Goal: Task Accomplishment & Management: Manage account settings

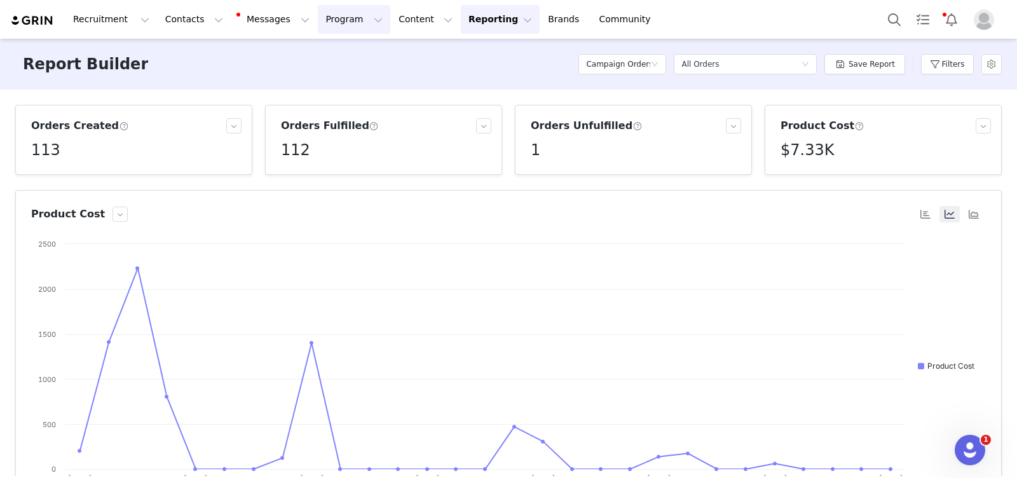
click at [328, 24] on button "Program Program" at bounding box center [354, 19] width 72 height 29
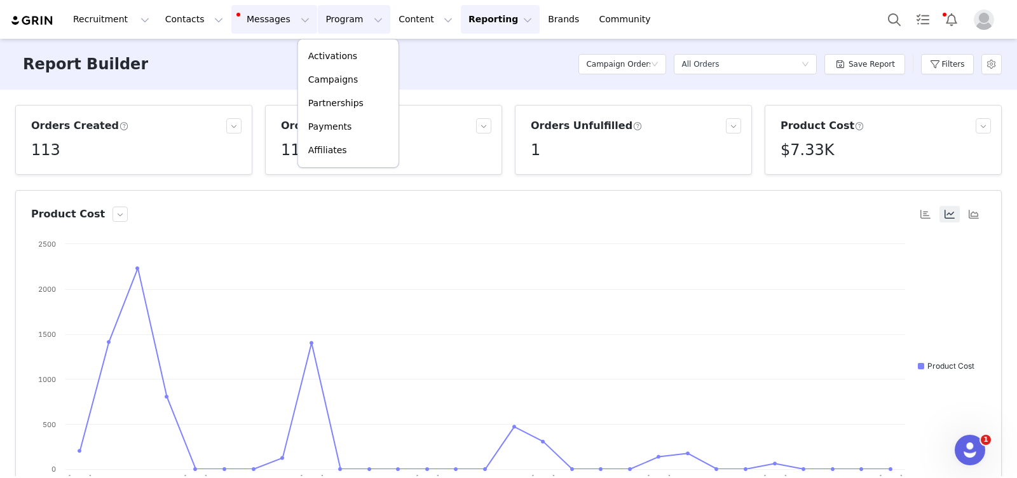
click at [250, 18] on button "Messages Messages" at bounding box center [274, 19] width 86 height 29
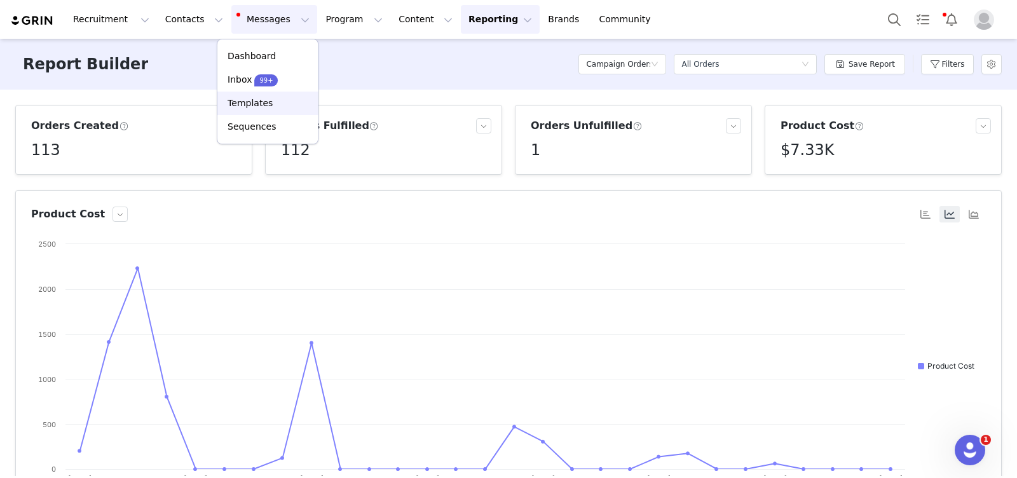
click at [248, 109] on p "Templates" at bounding box center [249, 103] width 45 height 13
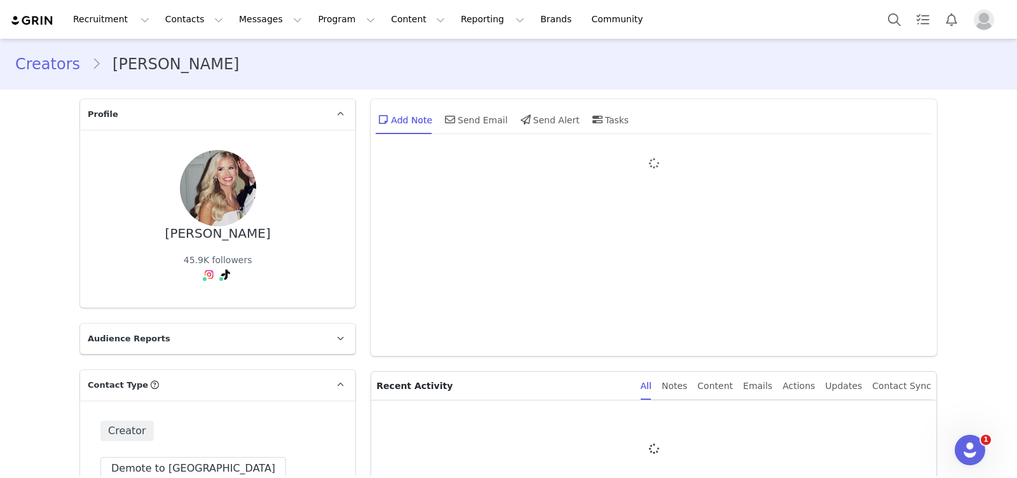
type input "+1 ([GEOGRAPHIC_DATA])"
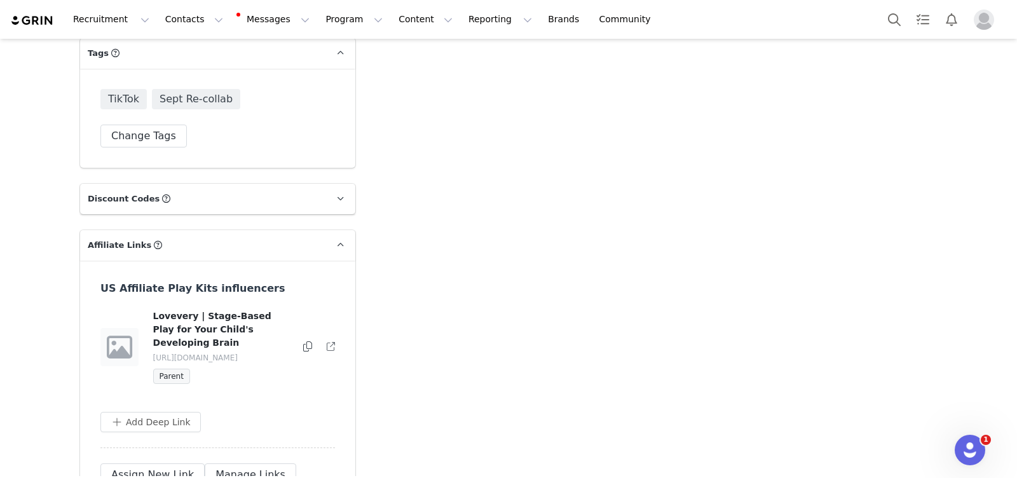
scroll to position [3187, 0]
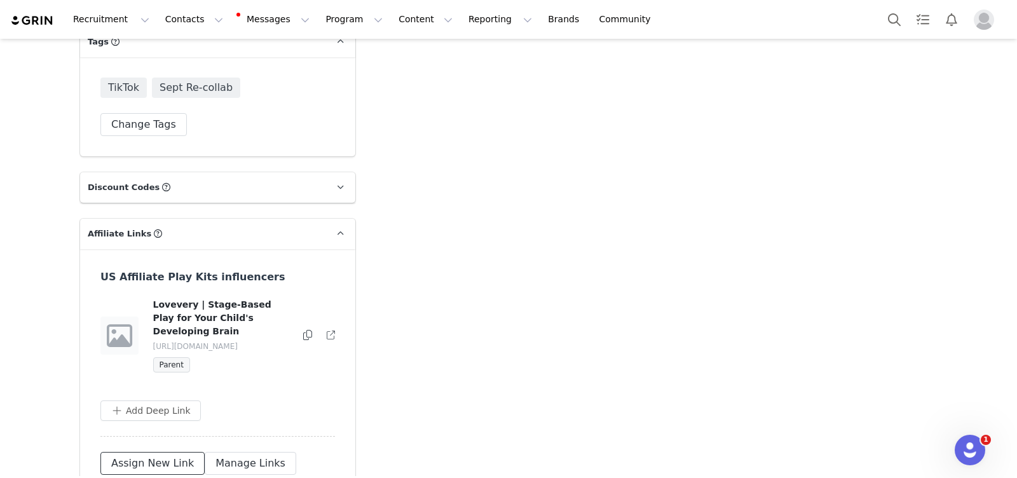
click at [162, 452] on button "Assign New Link" at bounding box center [152, 463] width 104 height 23
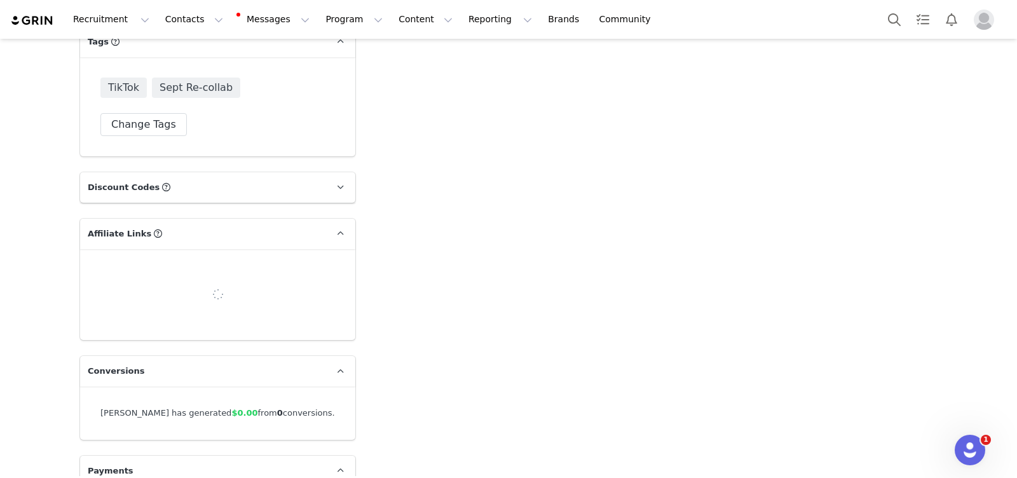
select select
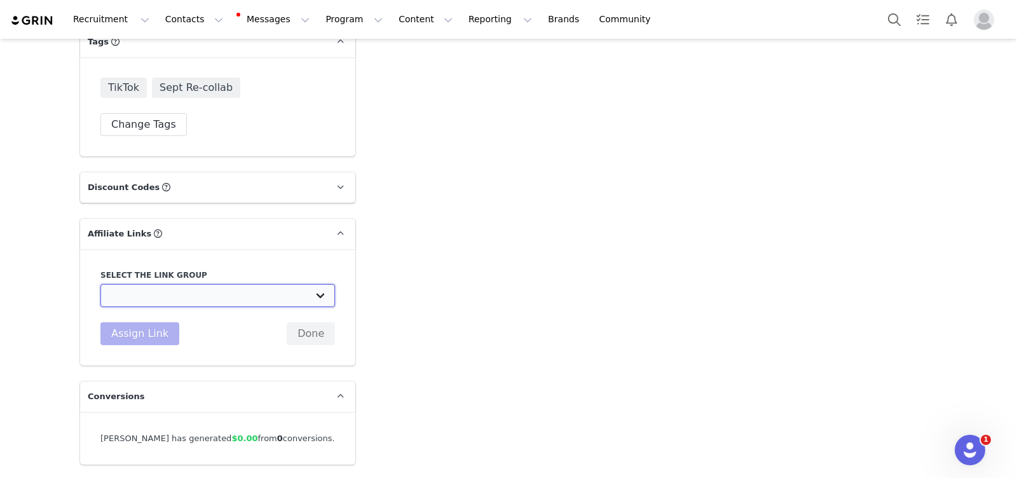
click at [241, 284] on select "Affiliate Link - Macro/Mega Discount Code Test: https://lovevery.com RSS US inf…" at bounding box center [217, 295] width 234 height 23
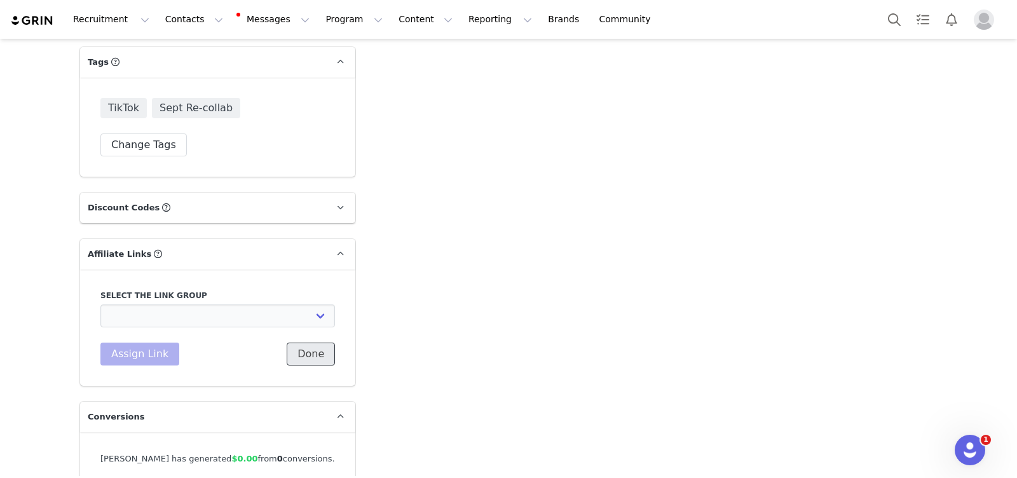
click at [320, 342] on button "Done" at bounding box center [311, 353] width 48 height 23
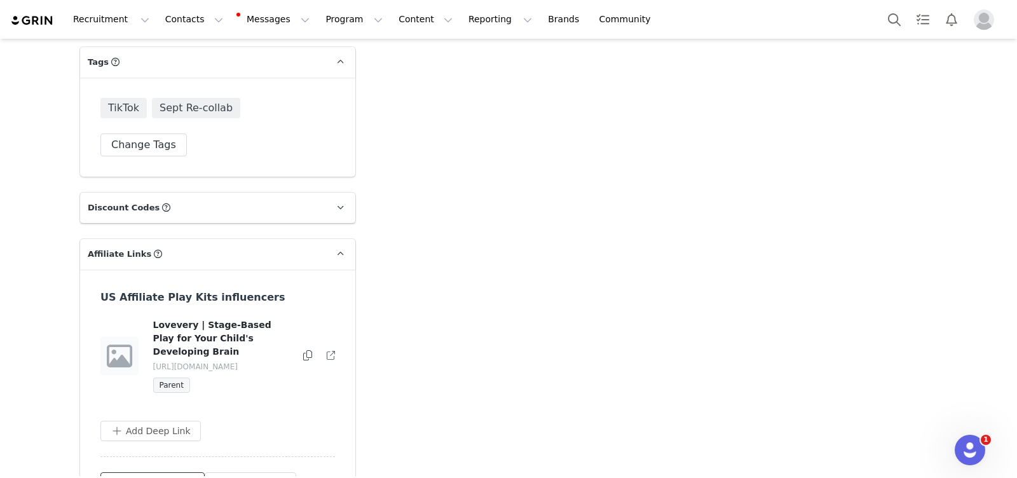
click at [151, 472] on button "Assign New Link" at bounding box center [152, 483] width 104 height 23
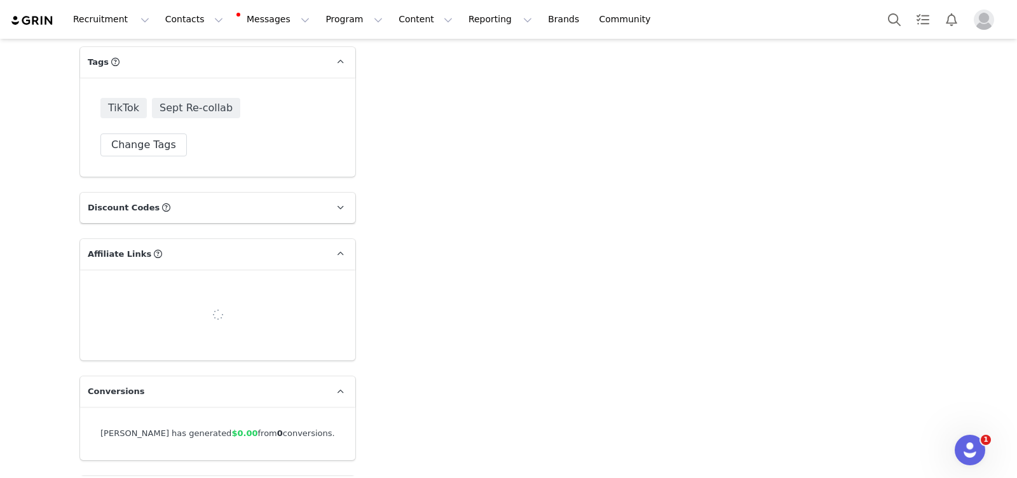
select select
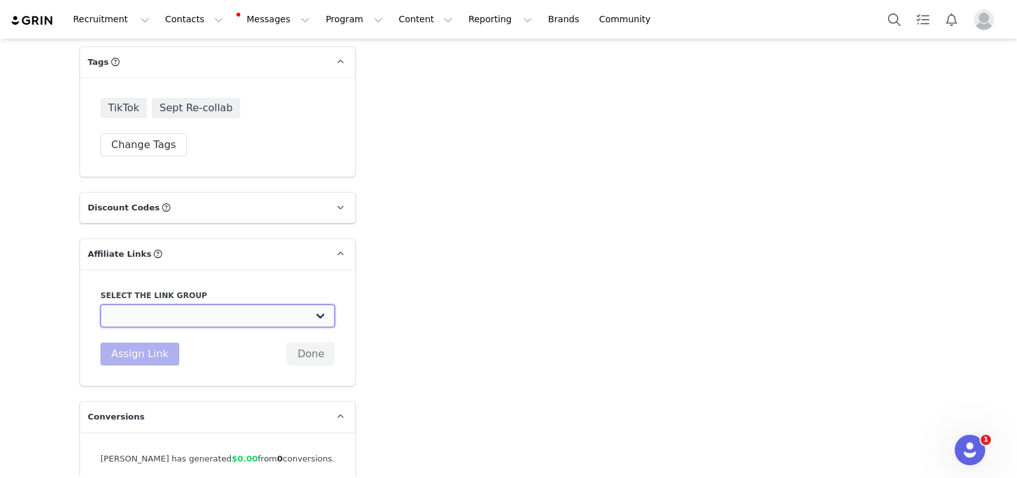
click at [163, 304] on select "Affiliate Link - Macro/Mega Discount Code Test: https://lovevery.com RSS US inf…" at bounding box center [217, 315] width 234 height 23
click at [167, 304] on select "Affiliate Link - Macro/Mega Discount Code Test: https://lovevery.com RSS US inf…" at bounding box center [217, 315] width 234 height 23
click at [313, 342] on button "Done" at bounding box center [311, 353] width 48 height 23
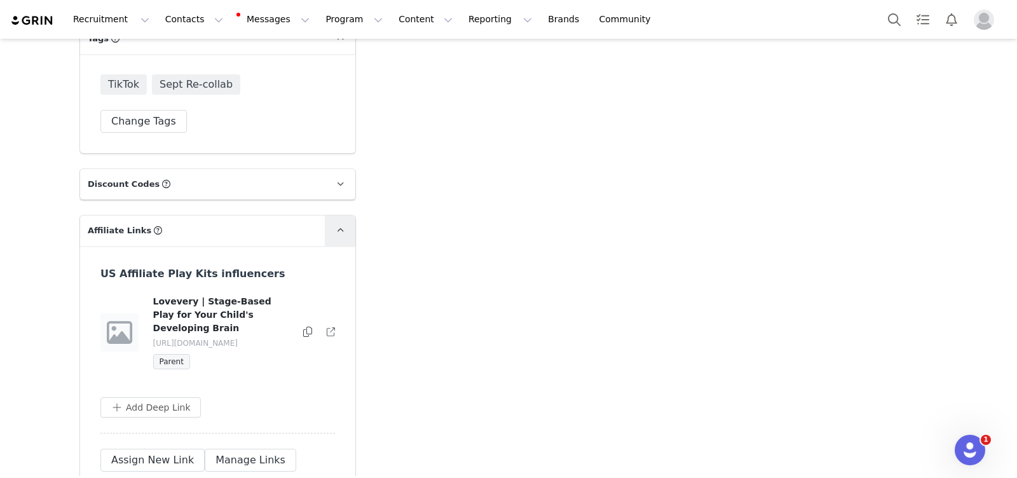
scroll to position [3194, 0]
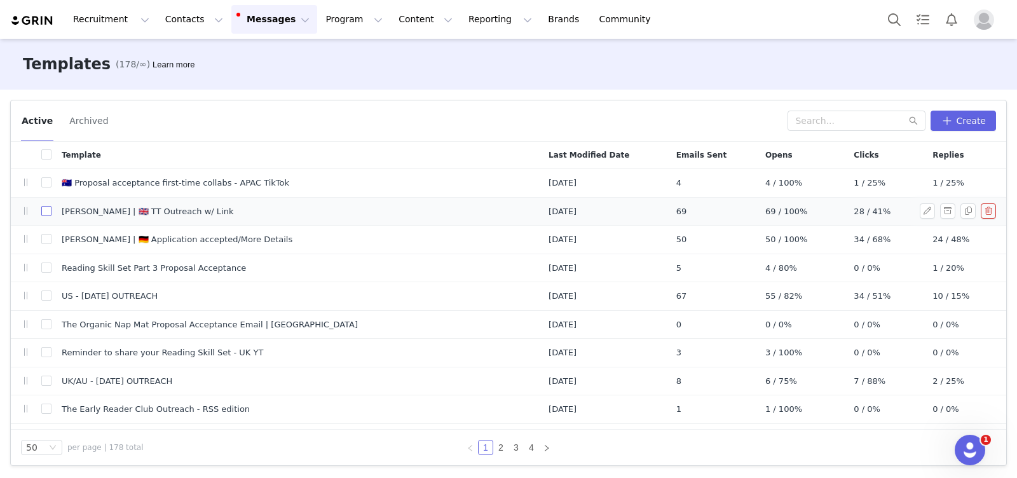
click at [46, 212] on input "checkbox" at bounding box center [46, 211] width 10 height 10
checkbox input "true"
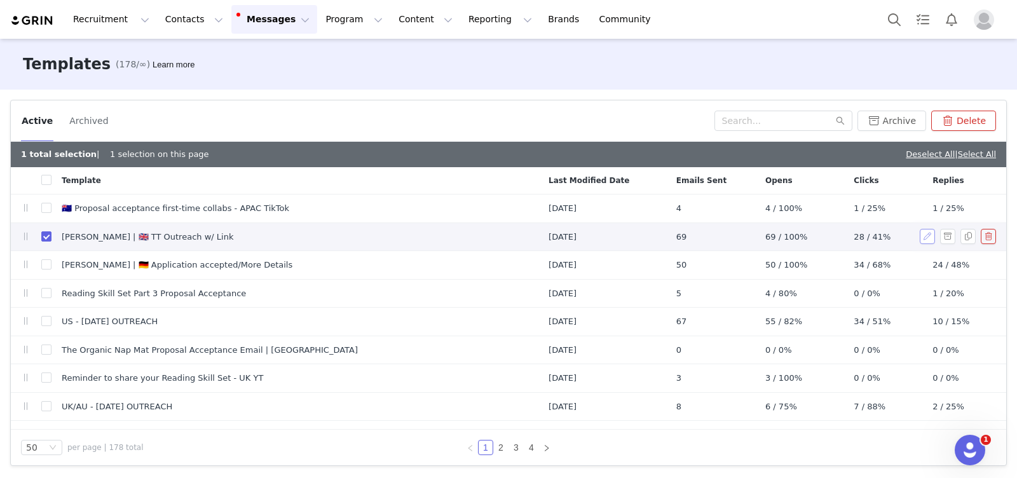
click at [924, 237] on button "button" at bounding box center [926, 236] width 15 height 15
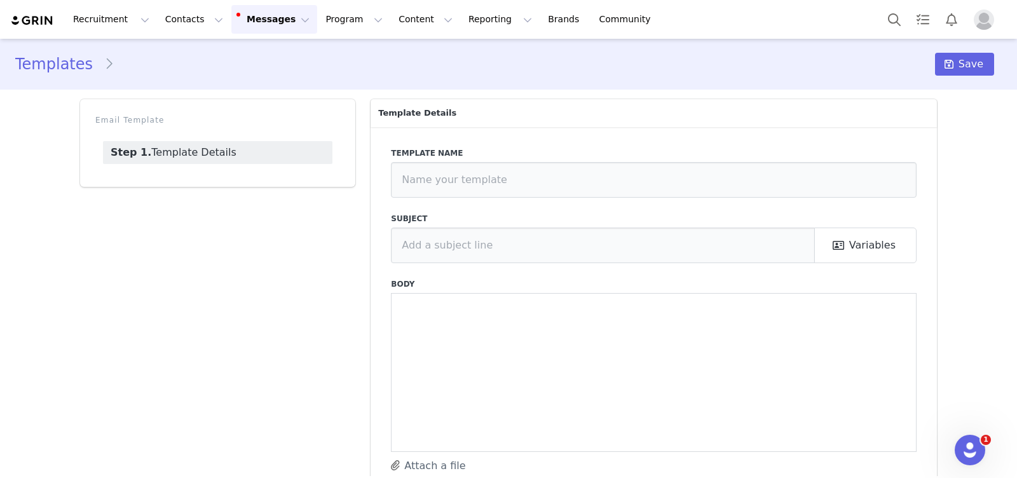
type input "[PERSON_NAME] | 🇬🇧 TT Outreach w/ Link"
type input "Let’s collaborate! We love your content ✨"
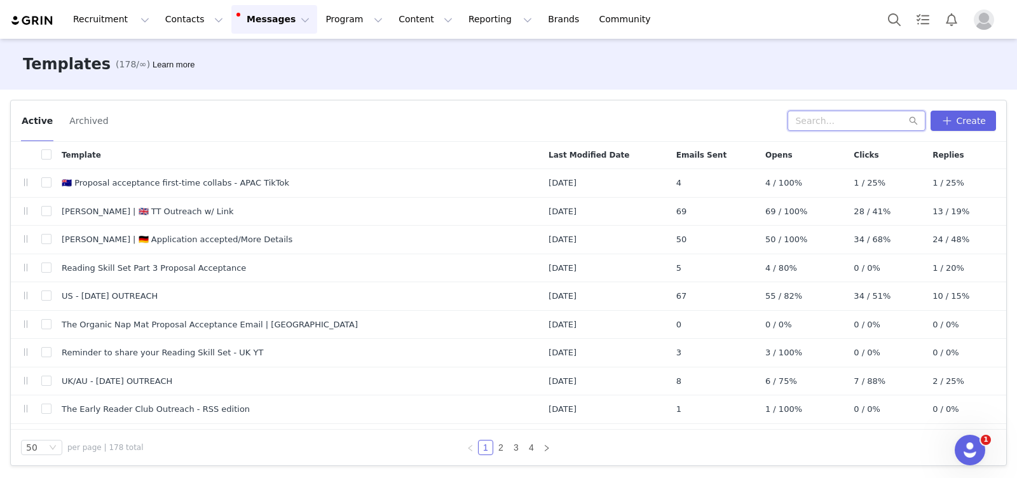
click at [843, 123] on input "text" at bounding box center [856, 121] width 138 height 20
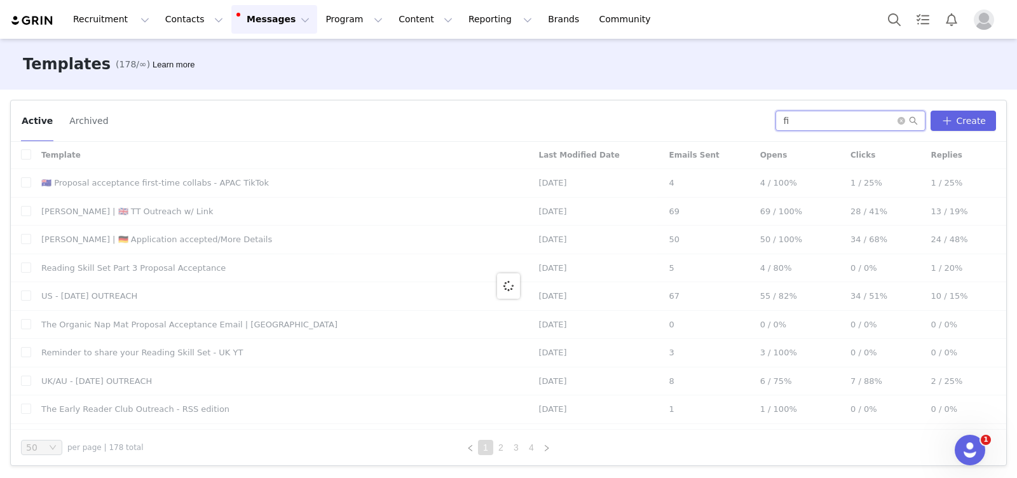
type input "f"
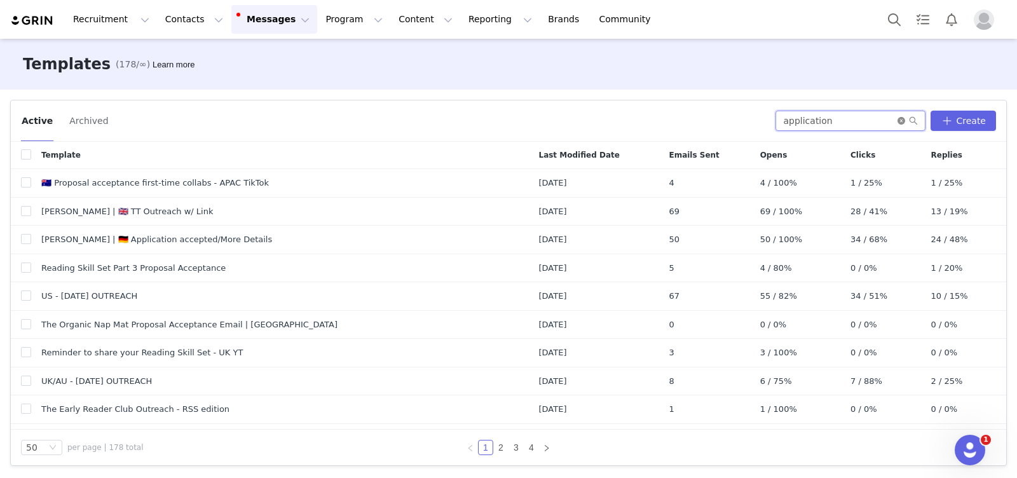
type input "application"
click at [904, 121] on icon "icon: close-circle" at bounding box center [901, 121] width 8 height 8
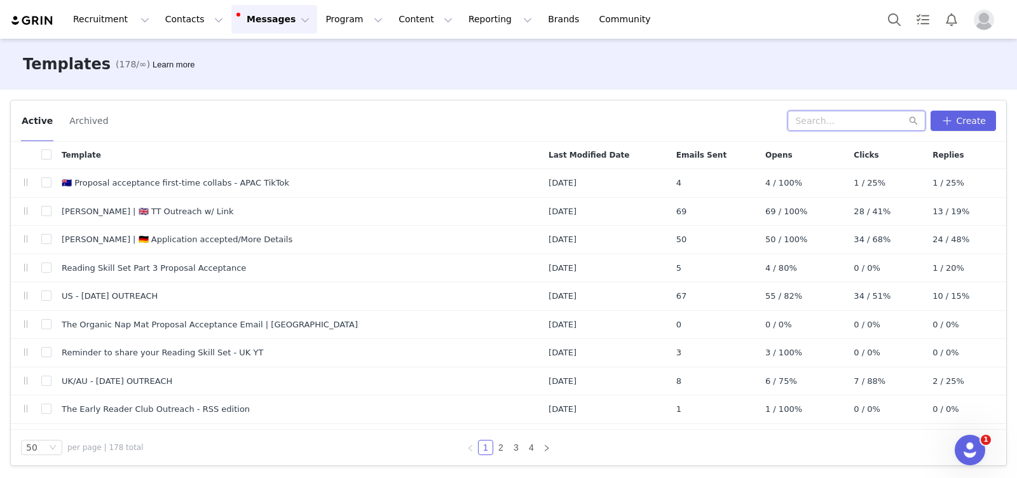
click at [832, 120] on input "text" at bounding box center [856, 121] width 138 height 20
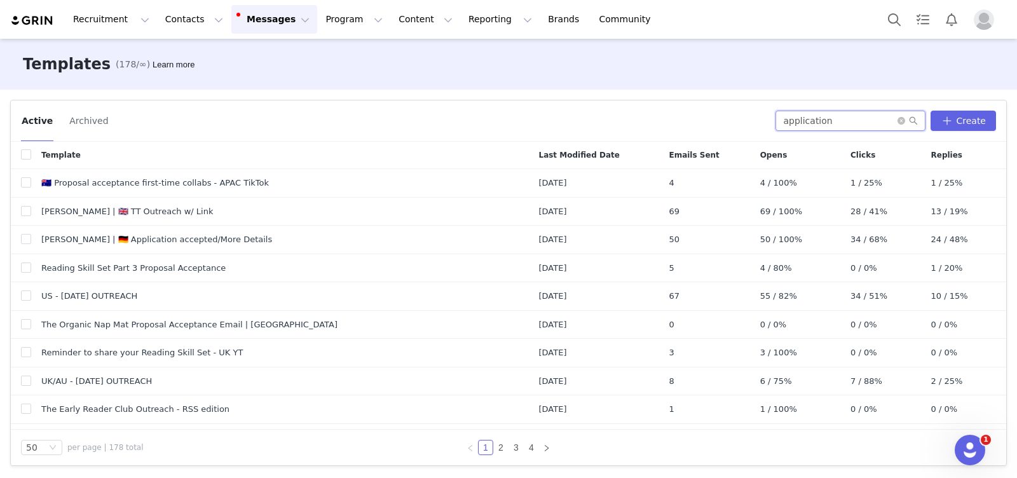
type input "application"
click at [904, 125] on span at bounding box center [907, 120] width 20 height 9
click at [905, 119] on icon "icon: close-circle" at bounding box center [901, 121] width 8 height 8
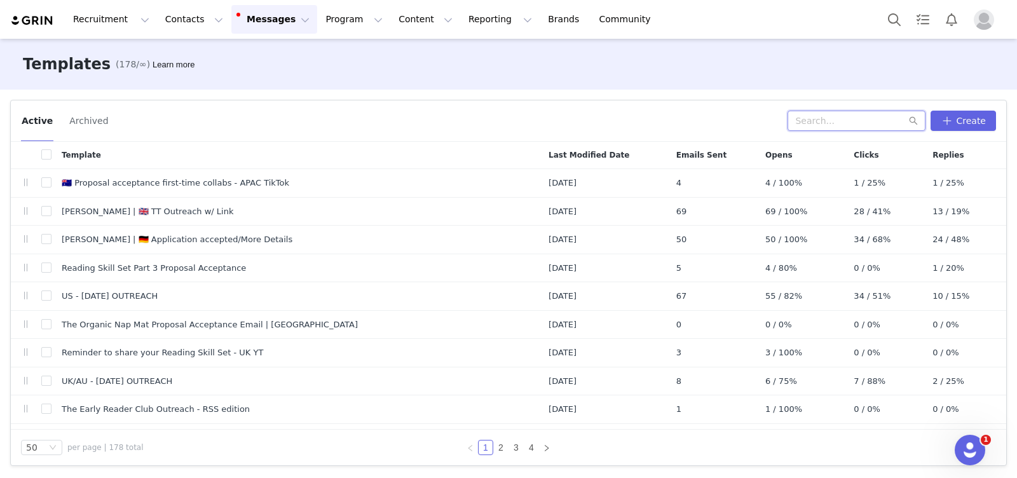
click at [835, 115] on input "text" at bounding box center [856, 121] width 138 height 20
type input "p"
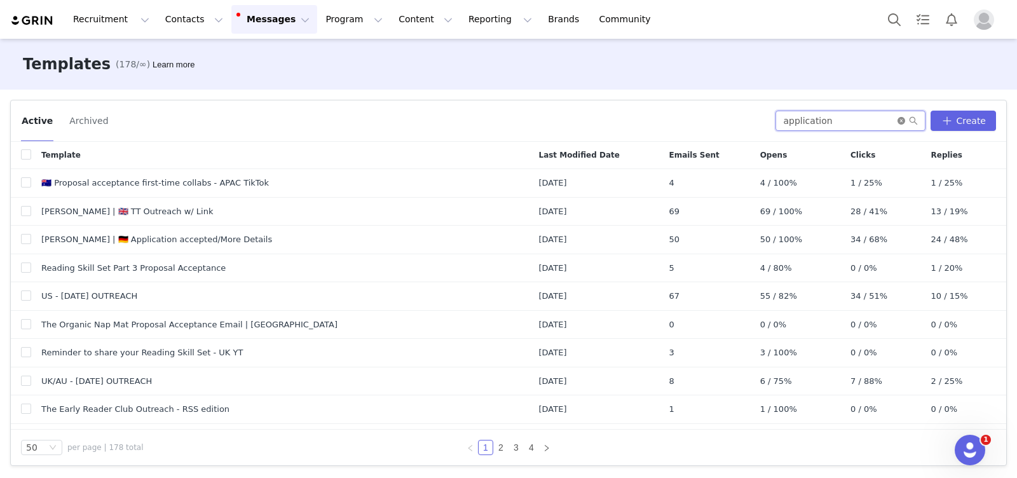
type input "application"
click at [901, 118] on icon "icon: close-circle" at bounding box center [901, 121] width 8 height 8
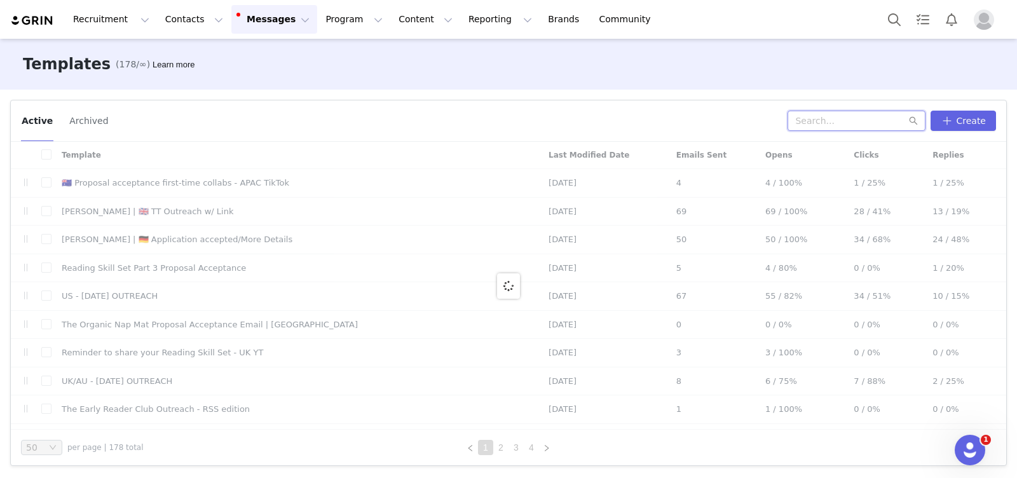
click at [839, 123] on input "text" at bounding box center [856, 121] width 138 height 20
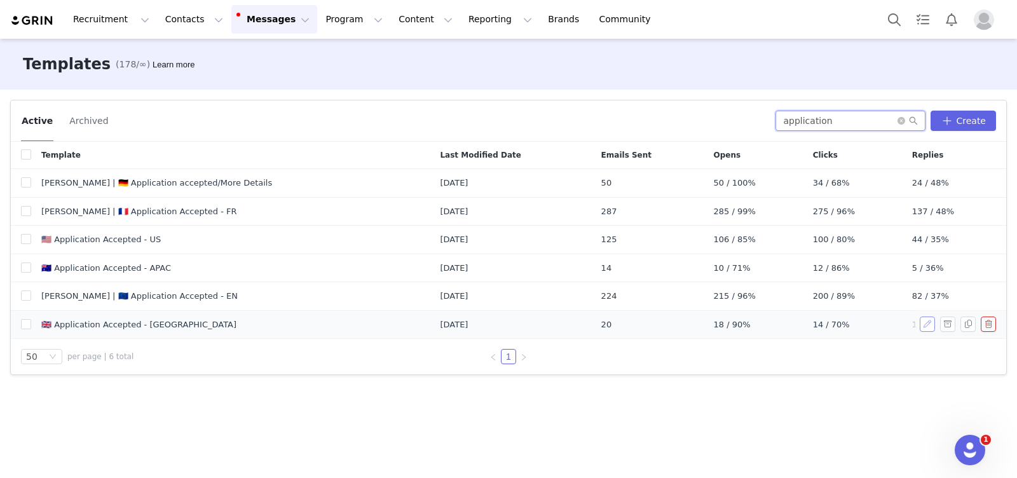
type input "application"
click at [928, 327] on button "button" at bounding box center [926, 323] width 15 height 15
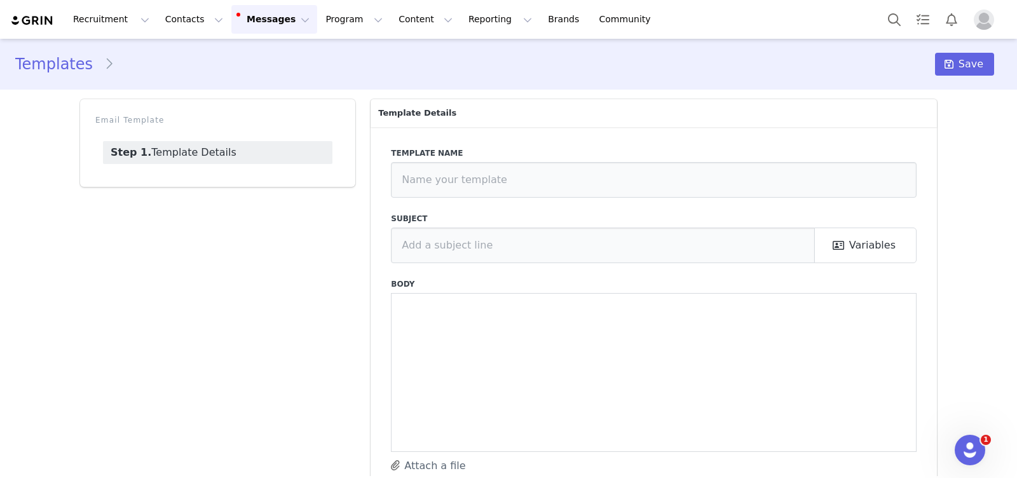
type input "🇬🇧 Application Accepted - UK"
type input "It’s time to select your Play Kit ✨"
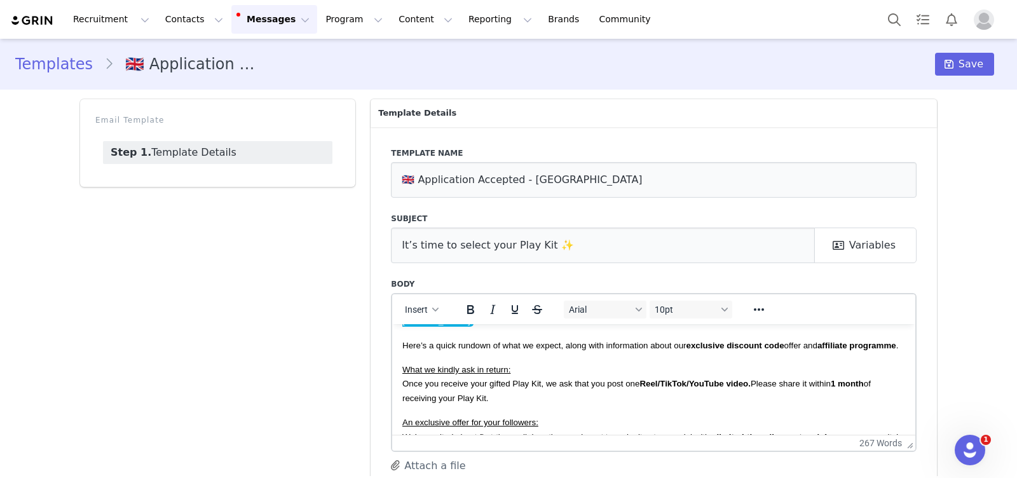
scroll to position [81, 0]
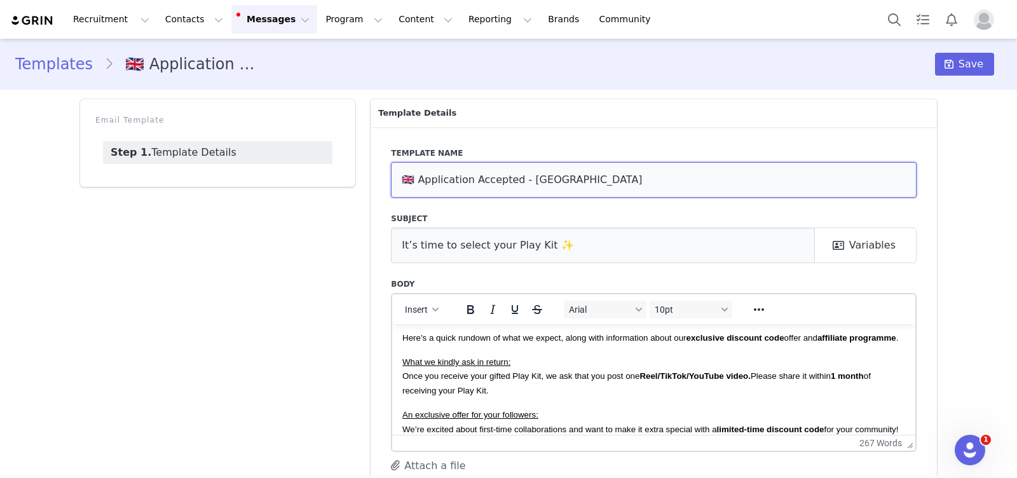
click at [573, 186] on input "🇬🇧 Application Accepted - UK" at bounding box center [653, 180] width 525 height 36
type input "🇬🇧 Application Accepted - UK (content requirement to update in bold)"
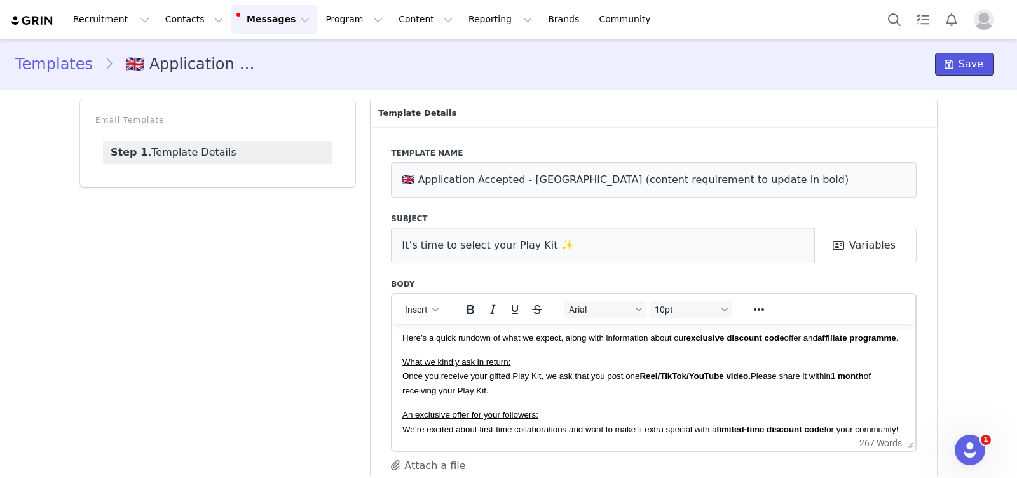
click at [953, 64] on icon at bounding box center [948, 64] width 9 height 10
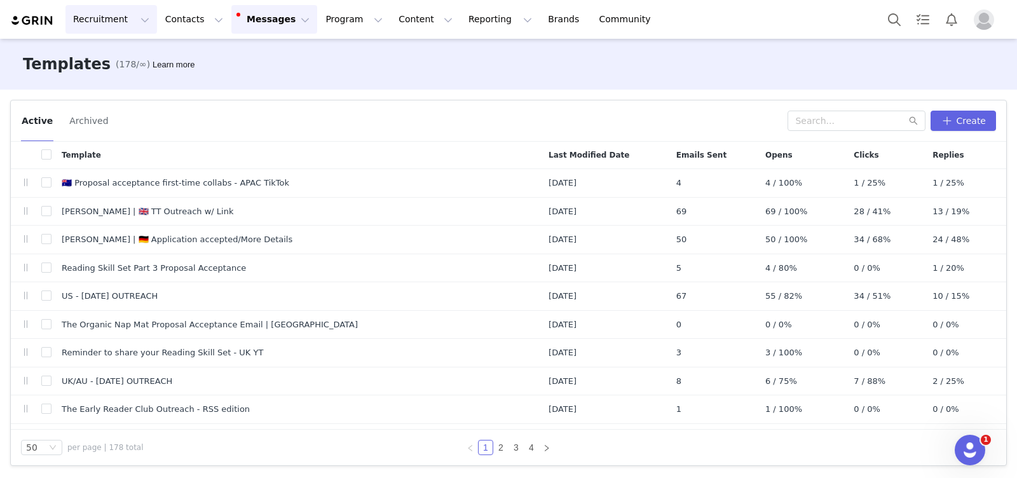
click at [126, 18] on button "Recruitment Recruitment" at bounding box center [110, 19] width 91 height 29
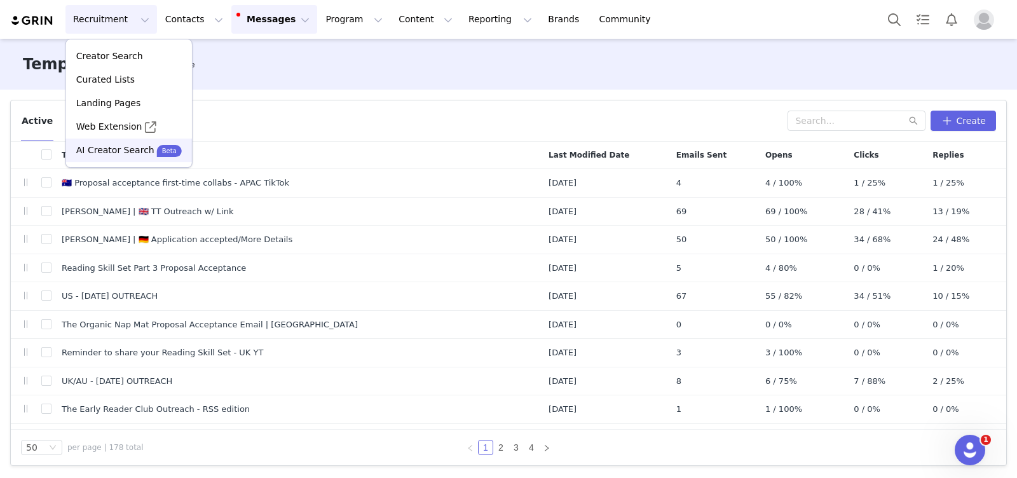
click at [133, 152] on p "AI Creator Search" at bounding box center [115, 150] width 78 height 13
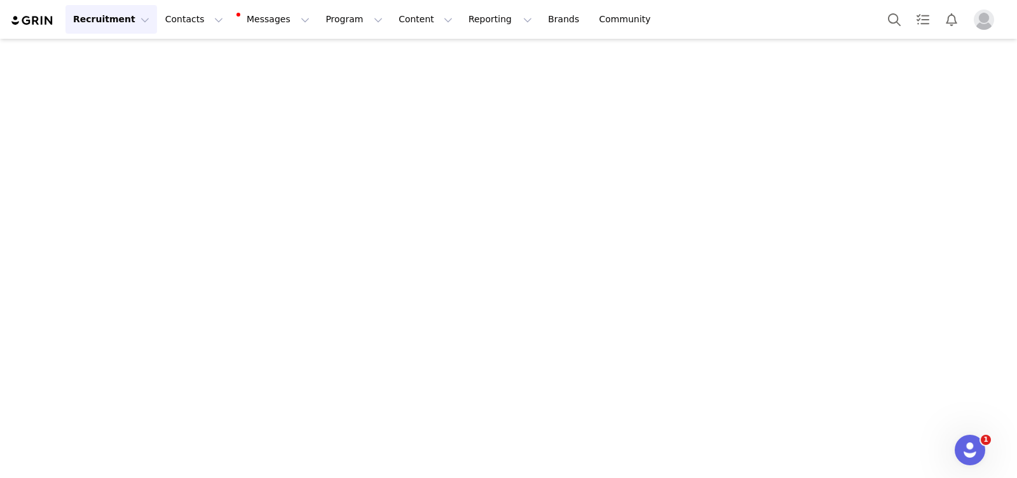
click at [122, 18] on button "Recruitment Recruitment" at bounding box center [110, 19] width 91 height 29
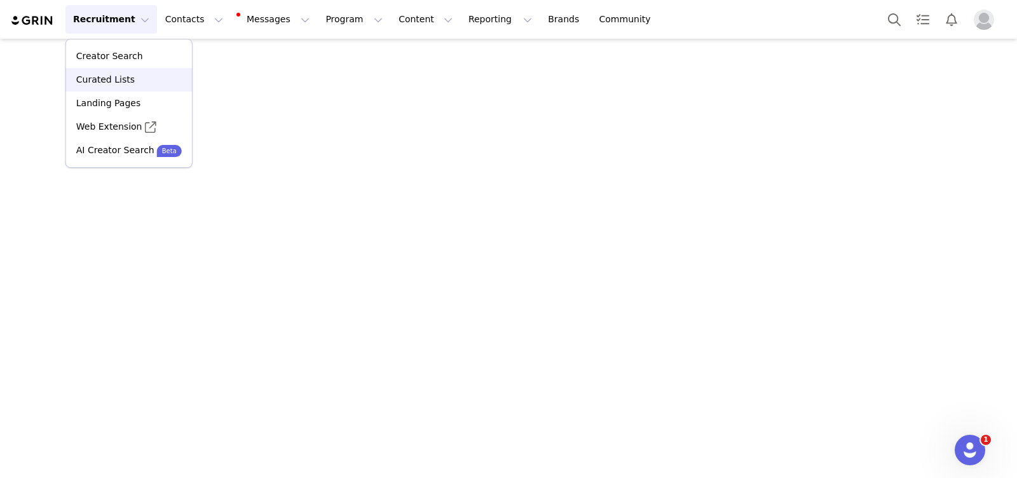
click at [132, 83] on div "Curated Lists" at bounding box center [129, 79] width 111 height 13
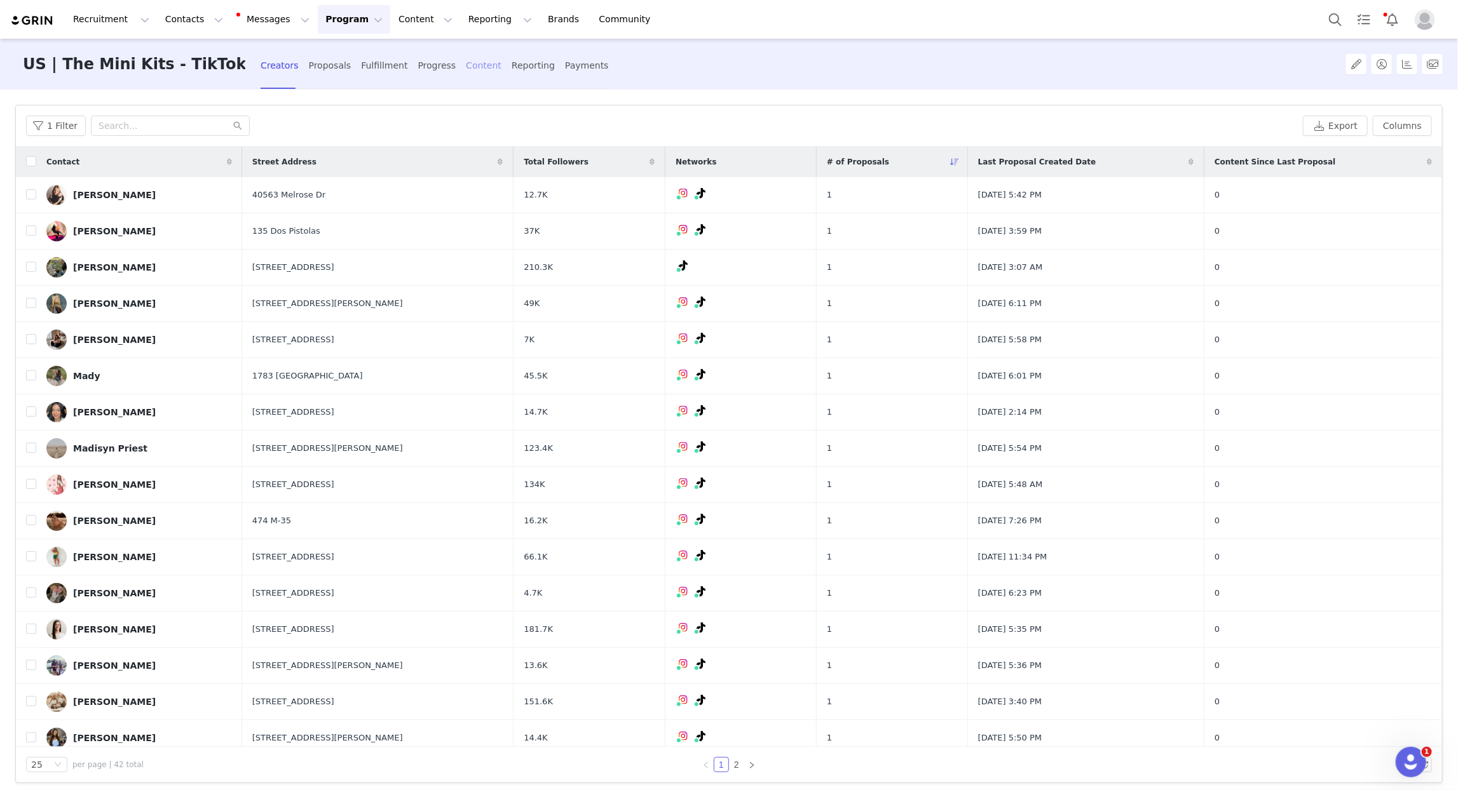
scroll to position [327, 0]
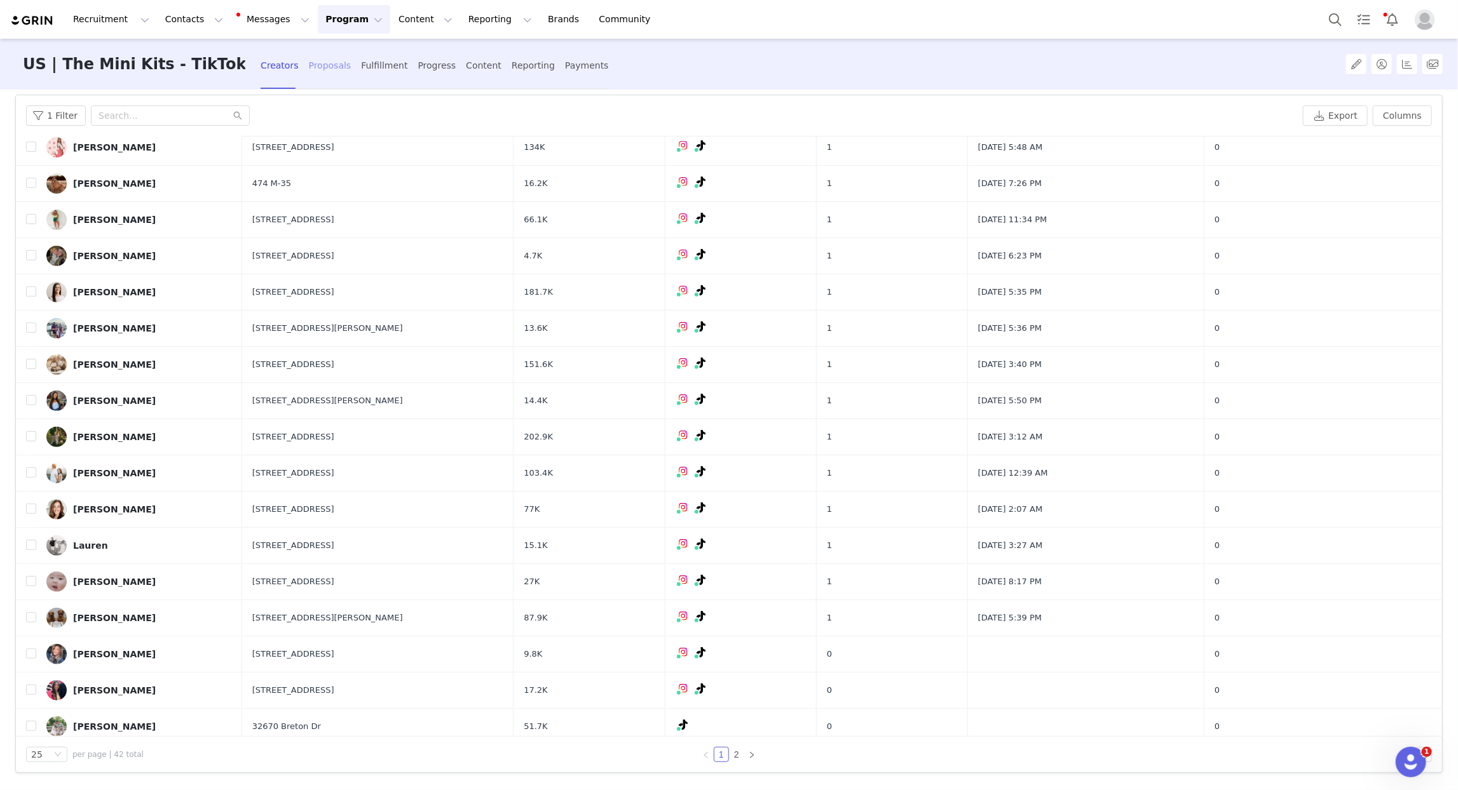
click at [309, 52] on div "Proposals" at bounding box center [330, 66] width 43 height 34
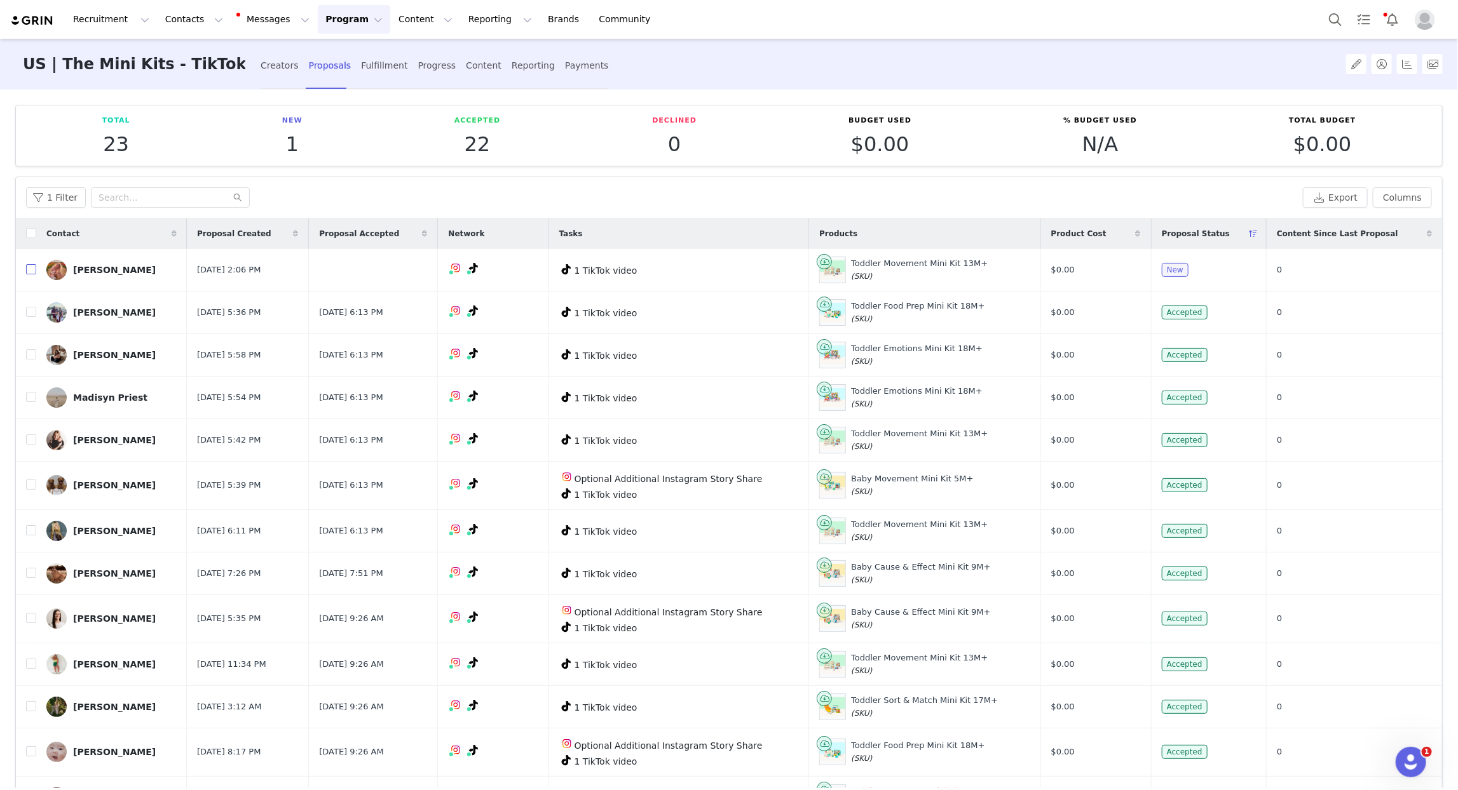
click at [30, 266] on input "checkbox" at bounding box center [31, 269] width 10 height 10
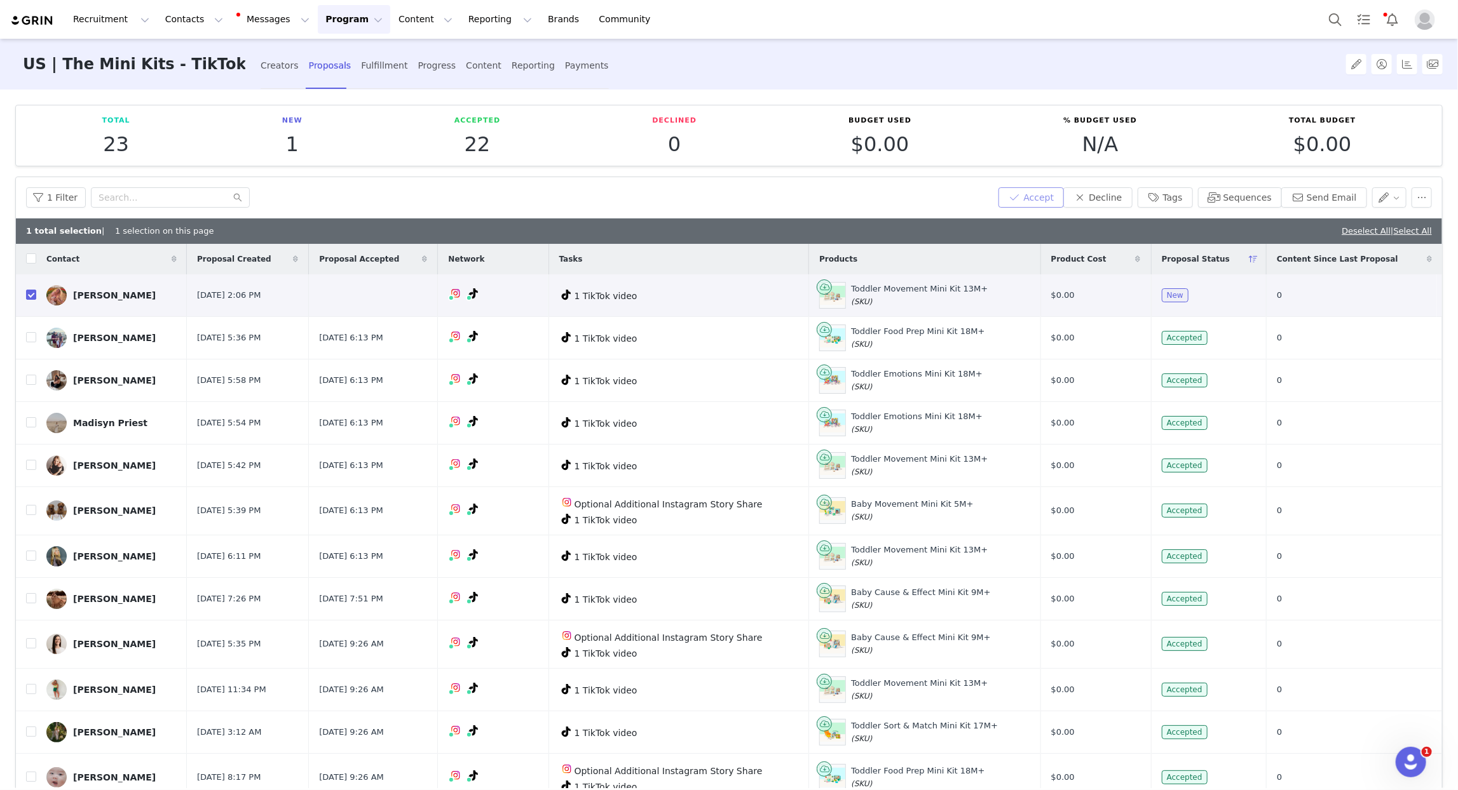
click at [1040, 192] on button "Accept" at bounding box center [1031, 197] width 66 height 20
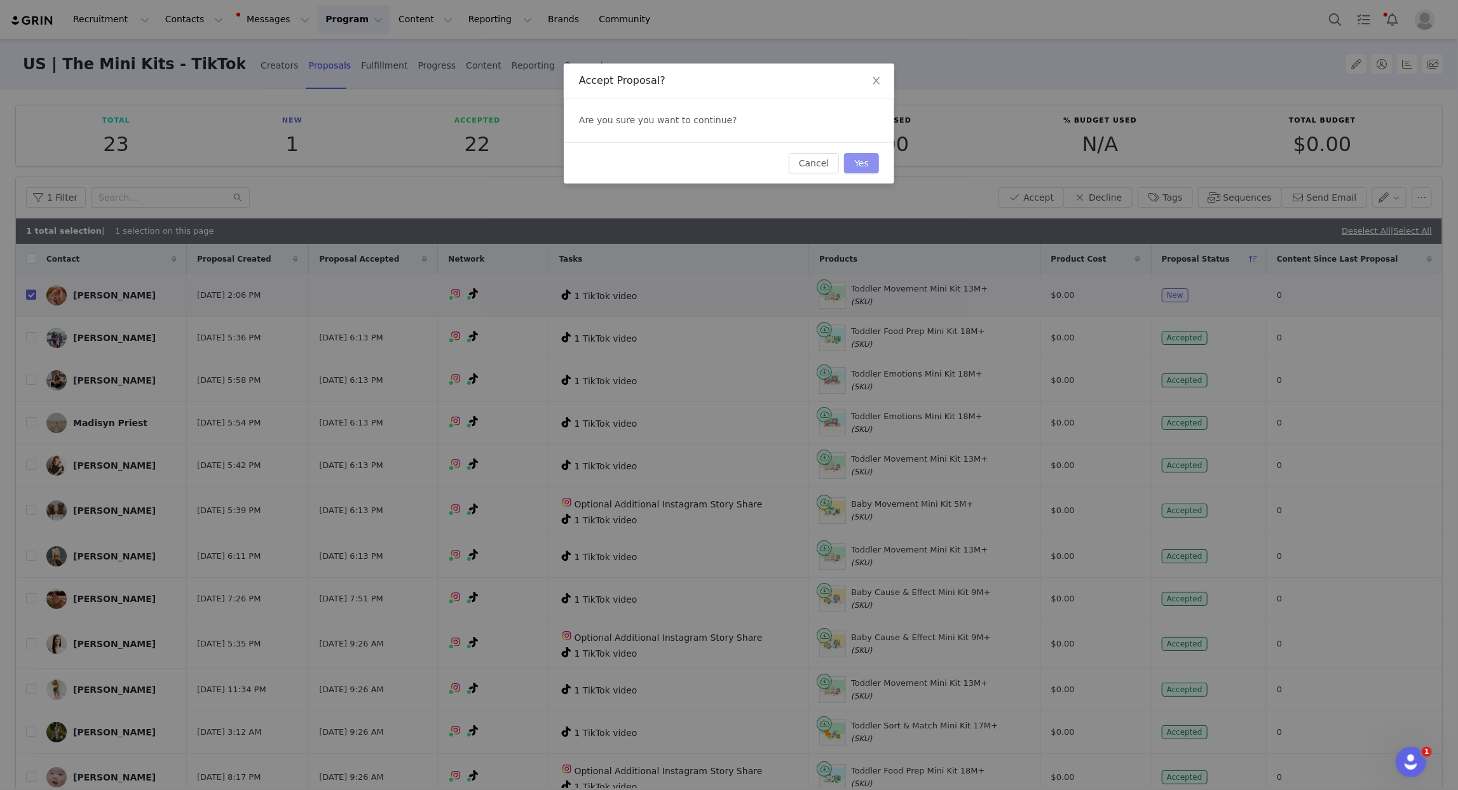
click at [859, 166] on button "Yes" at bounding box center [861, 163] width 35 height 20
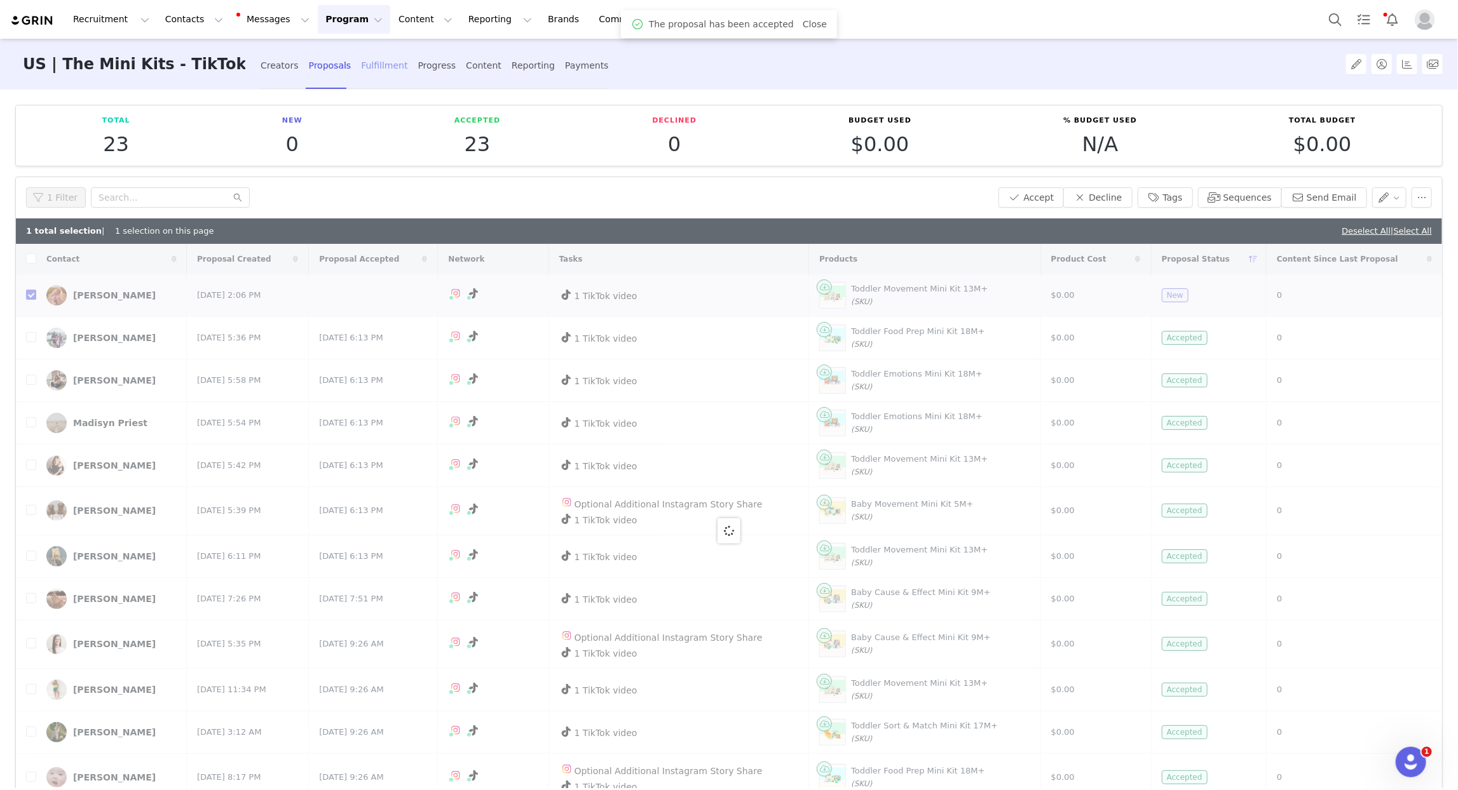
checkbox input "false"
checkbox input "true"
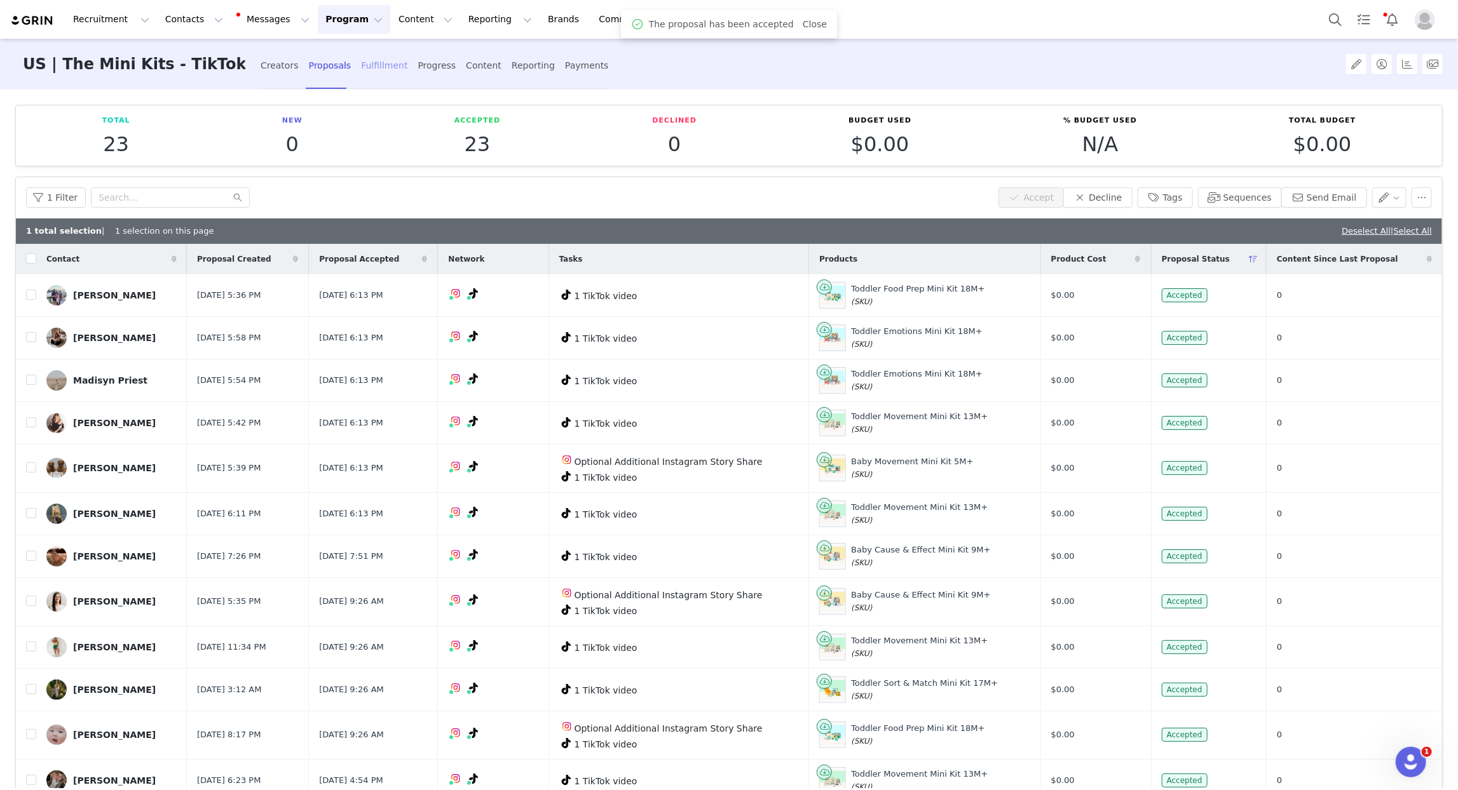
click at [361, 64] on div "Fulfillment" at bounding box center [384, 66] width 46 height 34
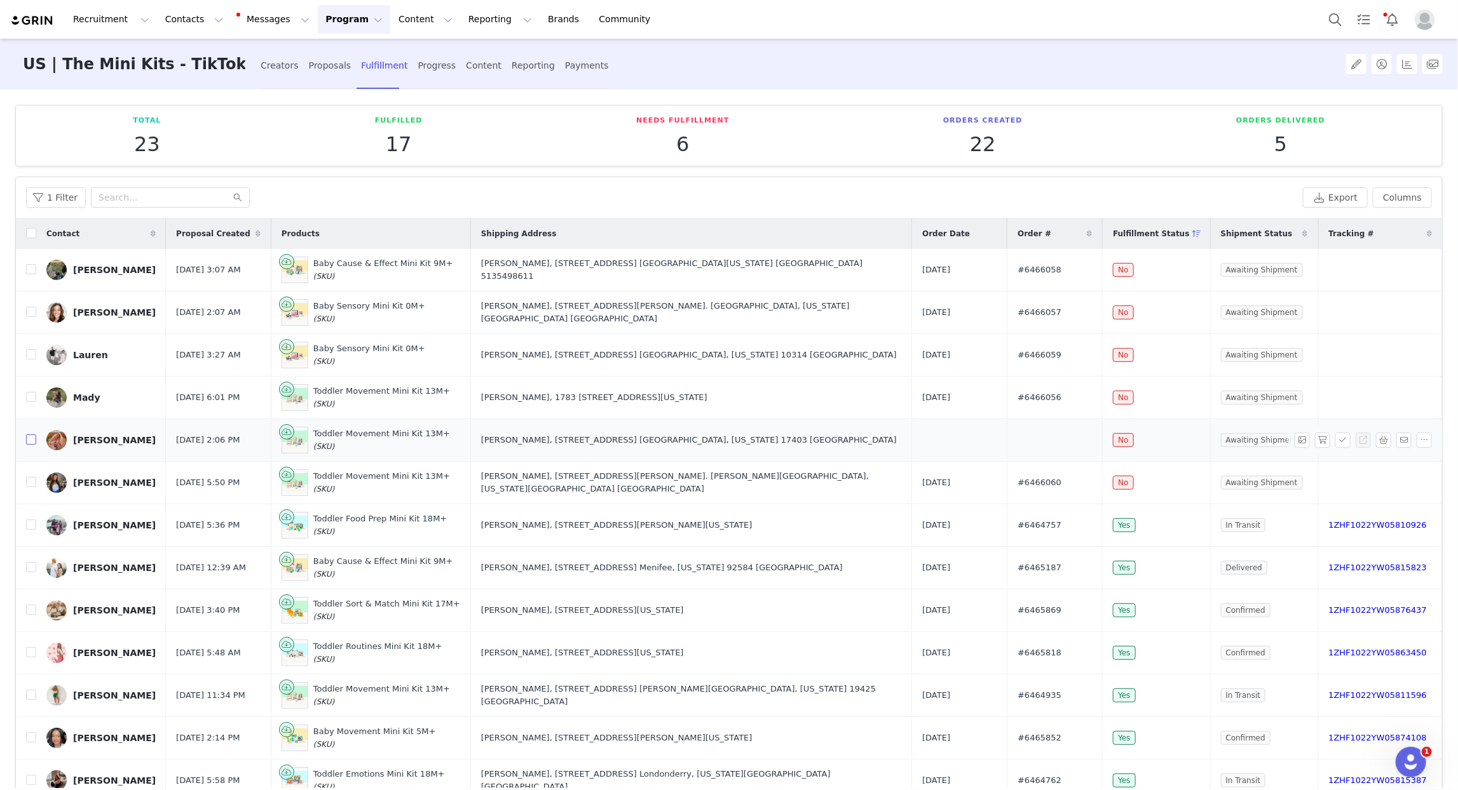
click at [34, 440] on input "checkbox" at bounding box center [31, 440] width 10 height 10
checkbox input "true"
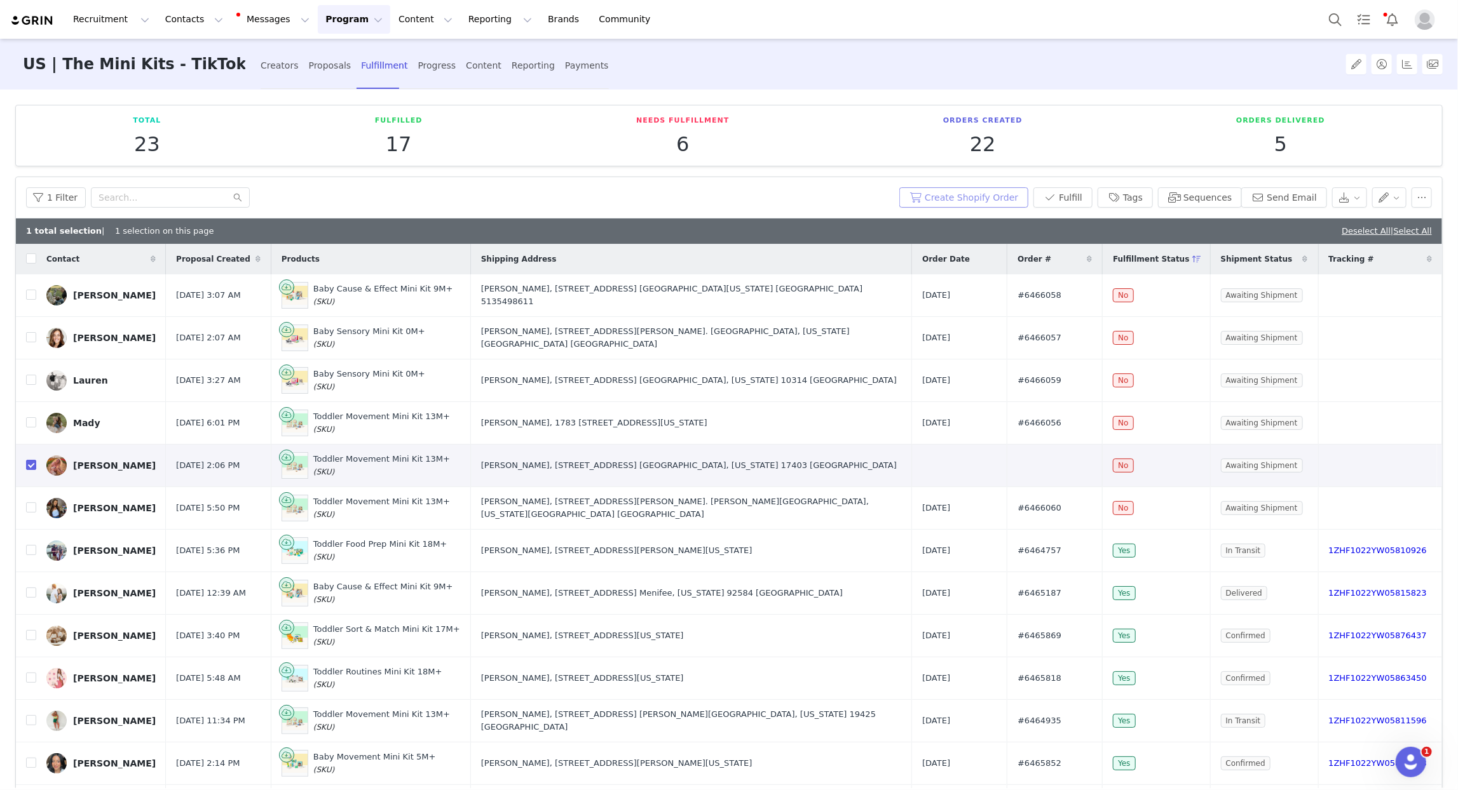
click at [967, 193] on button "Create Shopify Order" at bounding box center [963, 197] width 129 height 20
click at [1290, 196] on button "Send Email" at bounding box center [1284, 197] width 86 height 20
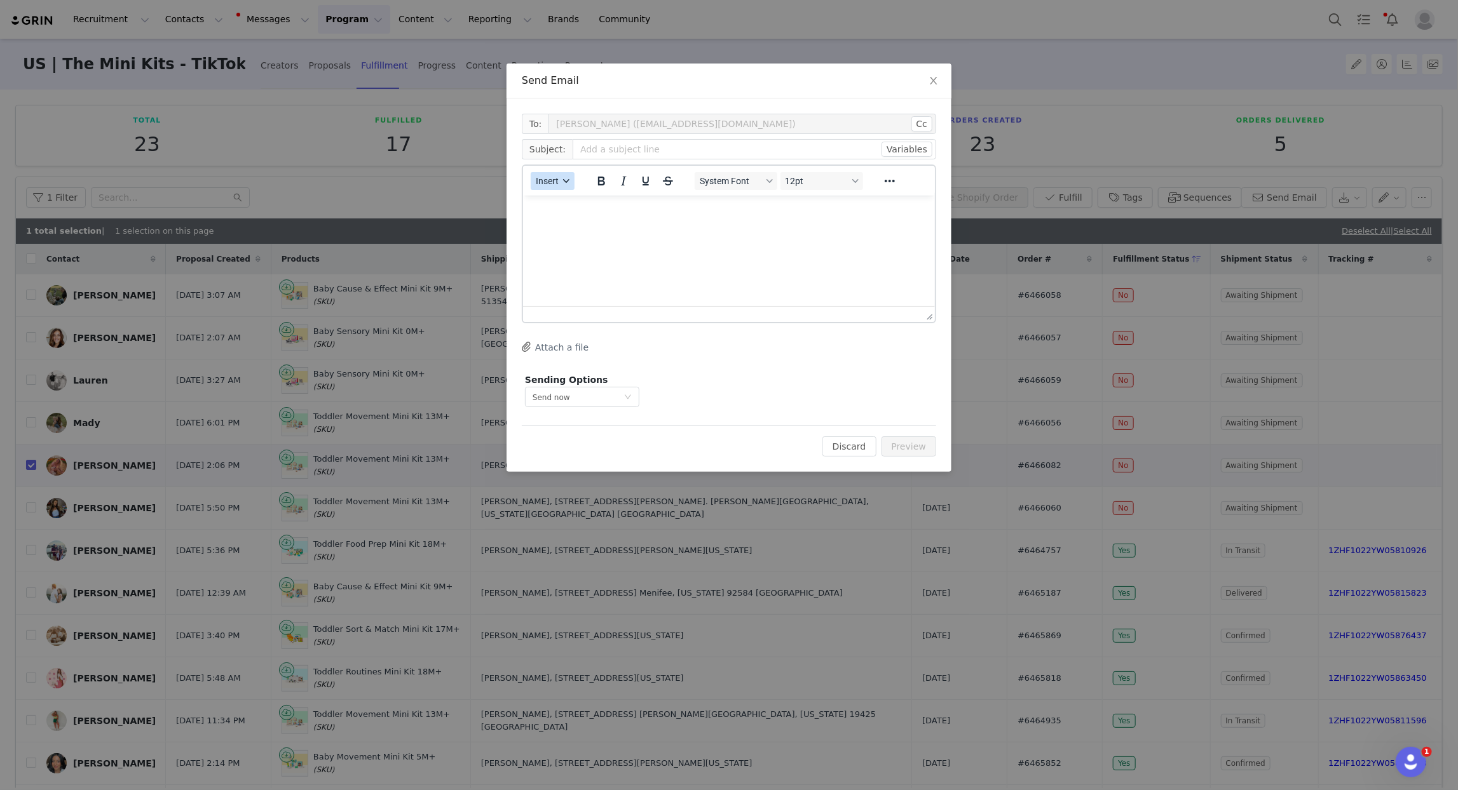
drag, startPoint x: 568, startPoint y: 180, endPoint x: 569, endPoint y: 187, distance: 6.4
click at [568, 180] on icon "button" at bounding box center [566, 181] width 6 height 6
click at [576, 203] on div "Insert Template" at bounding box center [598, 202] width 114 height 15
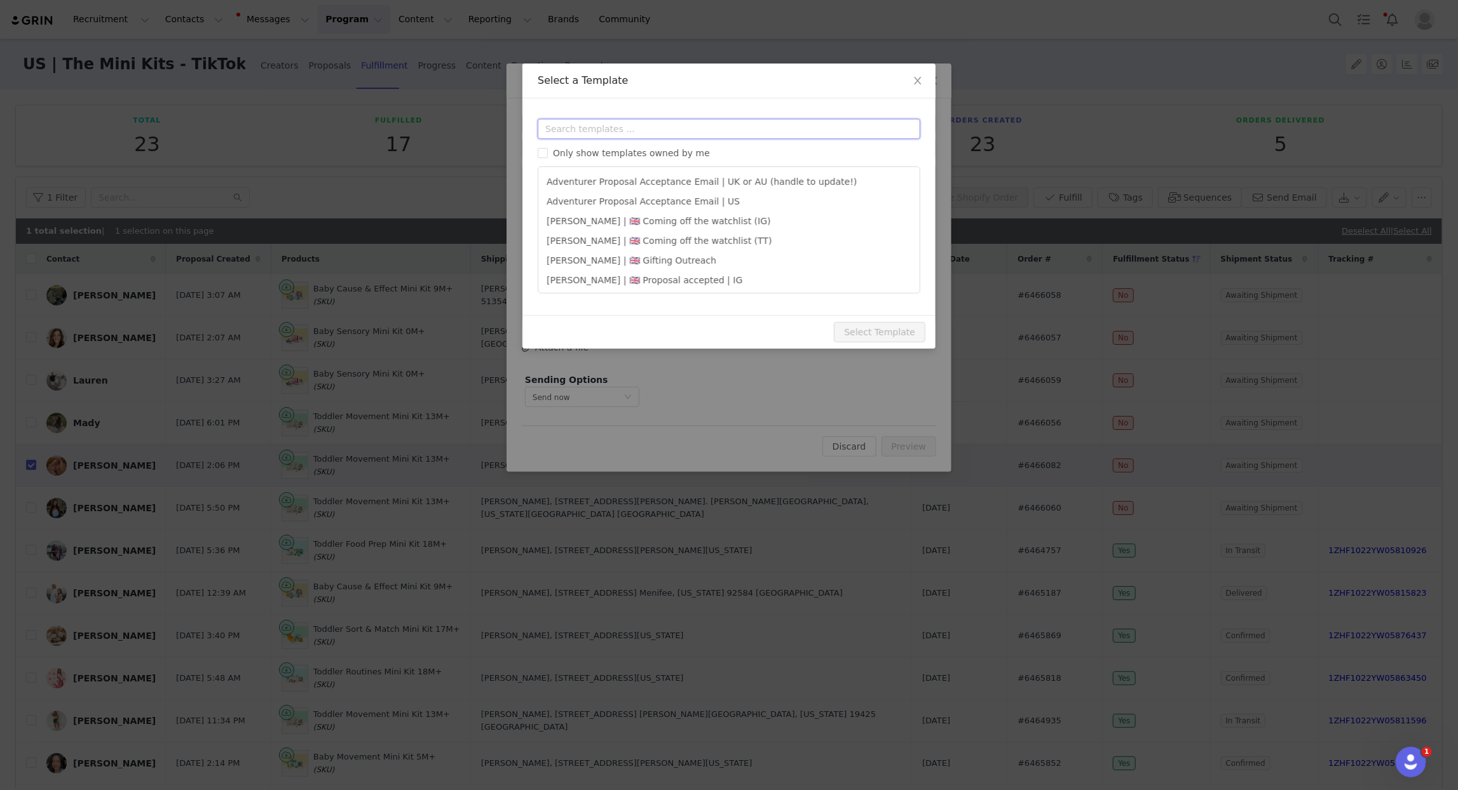
click at [562, 131] on input "text" at bounding box center [729, 129] width 383 height 20
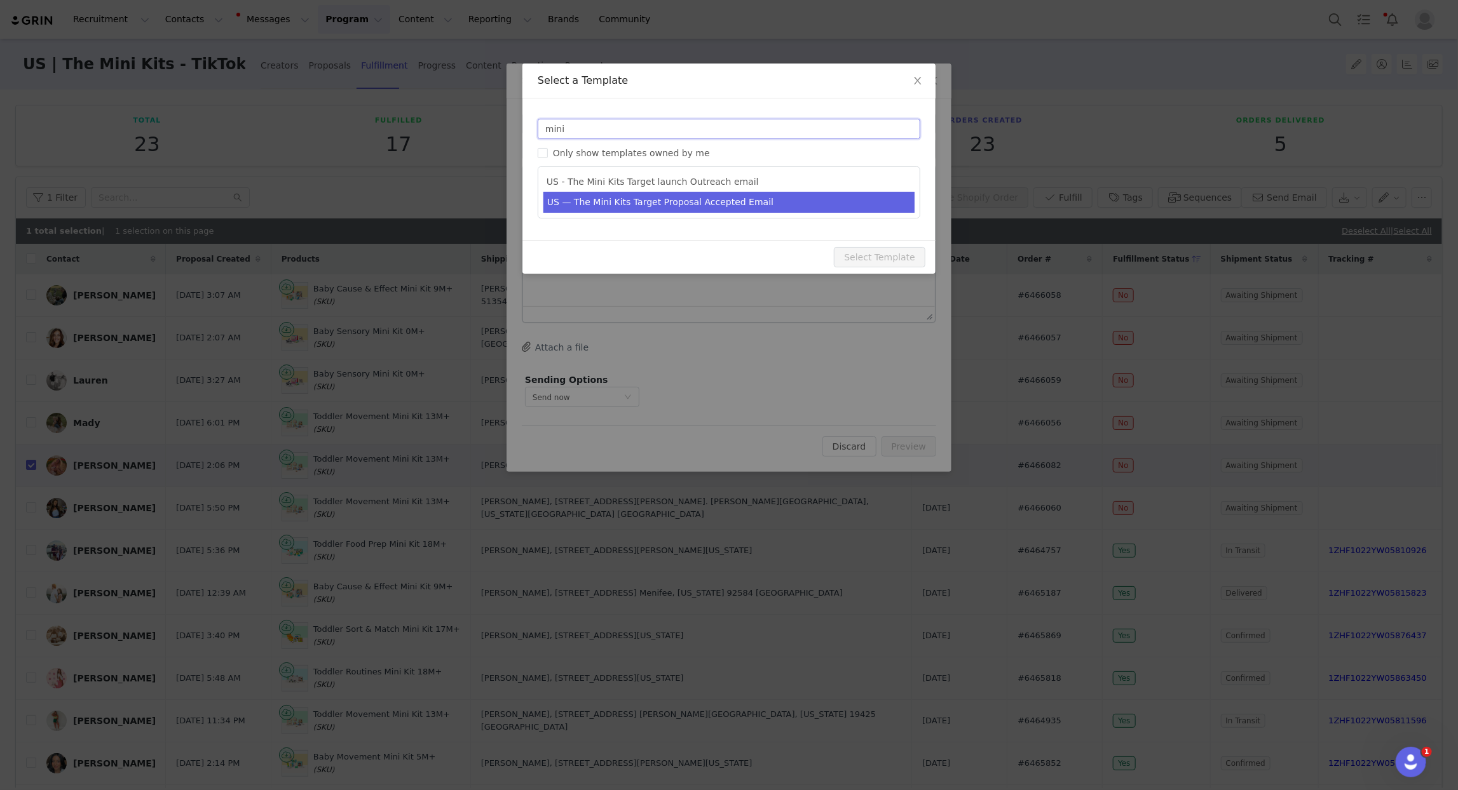
type input "mini"
click at [693, 208] on li "US — The Mini Kits Target Proposal Accepted Email" at bounding box center [728, 202] width 371 height 21
type input "We’re so excited to work with you!"
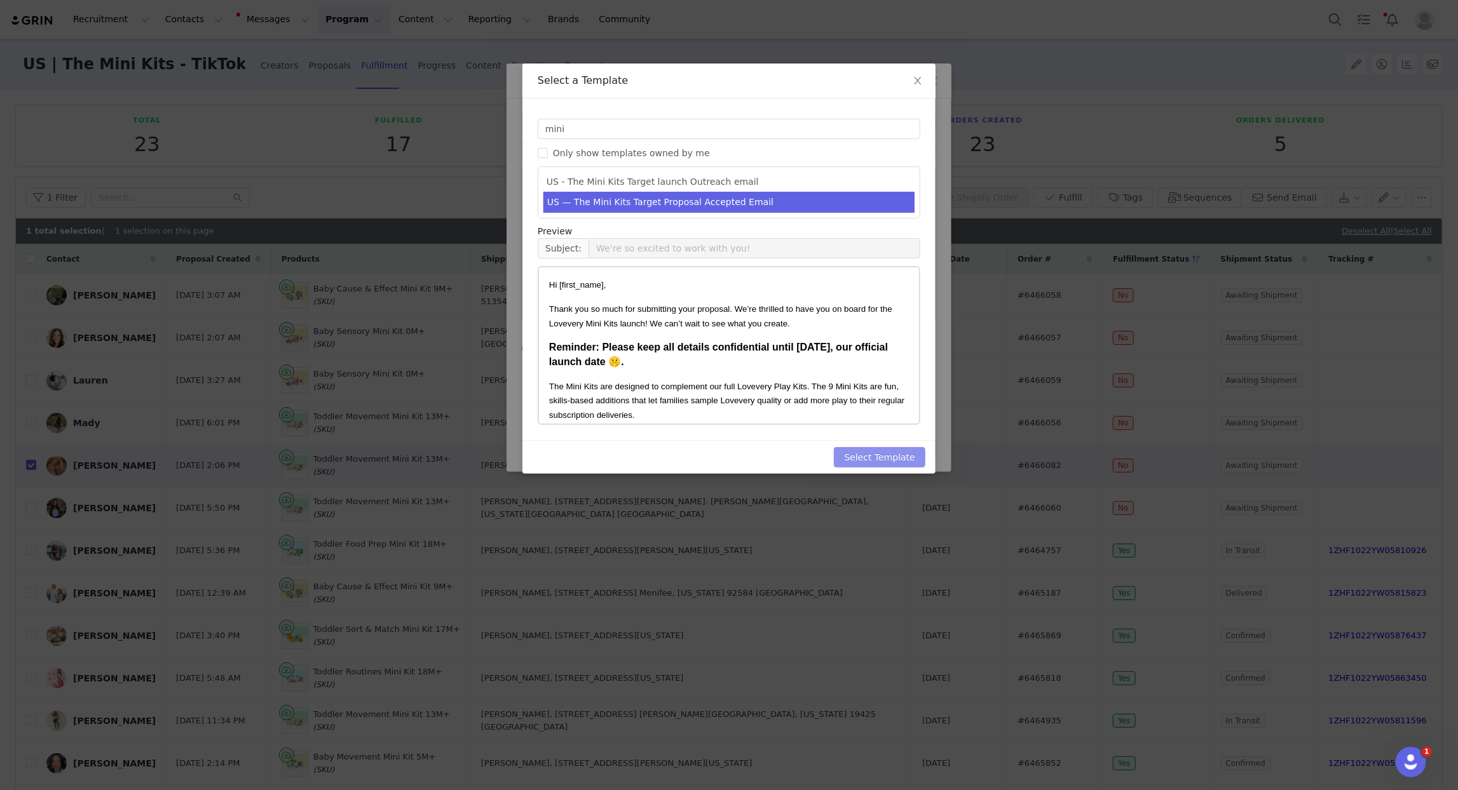
click at [893, 459] on button "Select Template" at bounding box center [879, 457] width 91 height 20
type input "We’re so excited to work with you!"
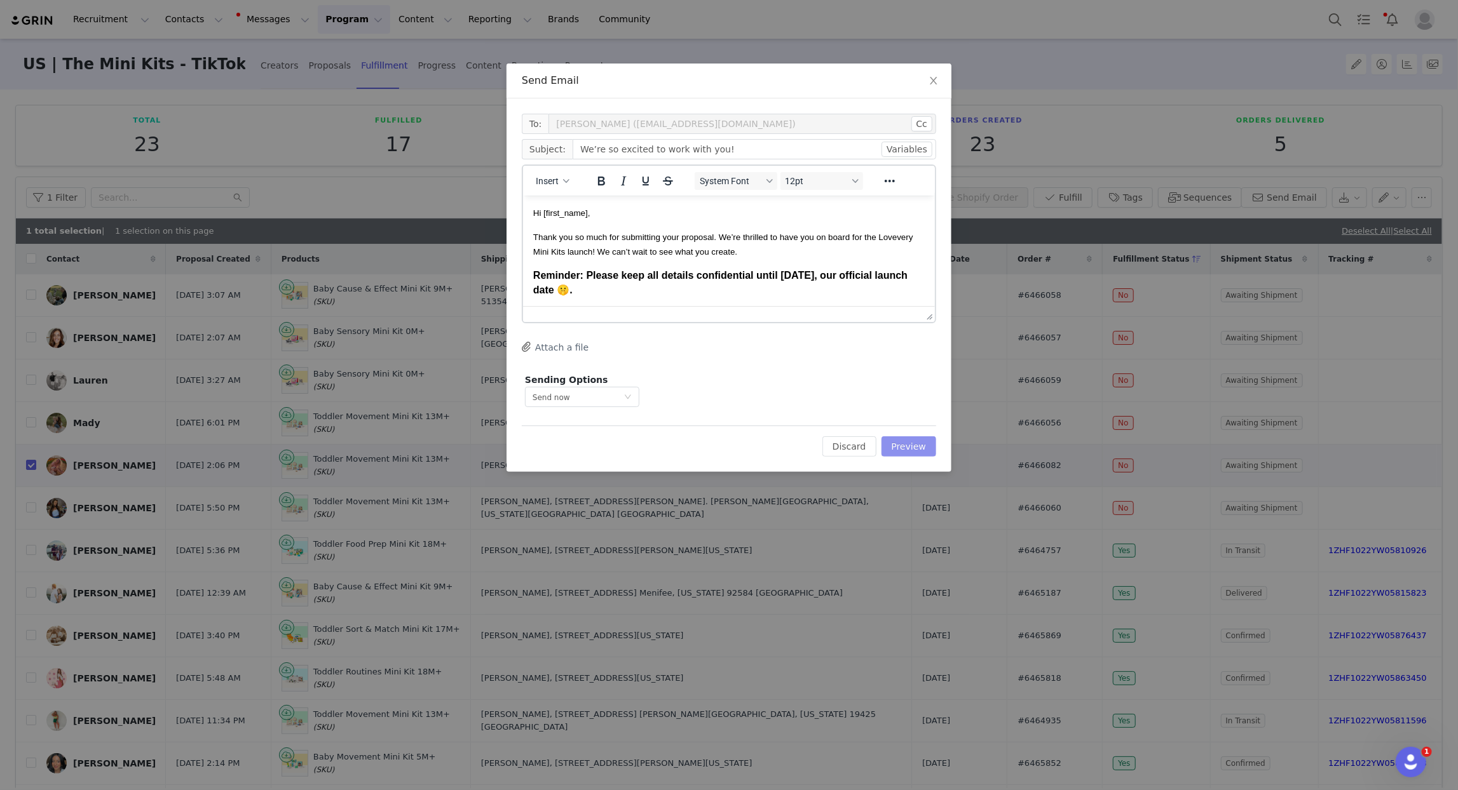
click at [924, 438] on button "Preview" at bounding box center [908, 447] width 55 height 20
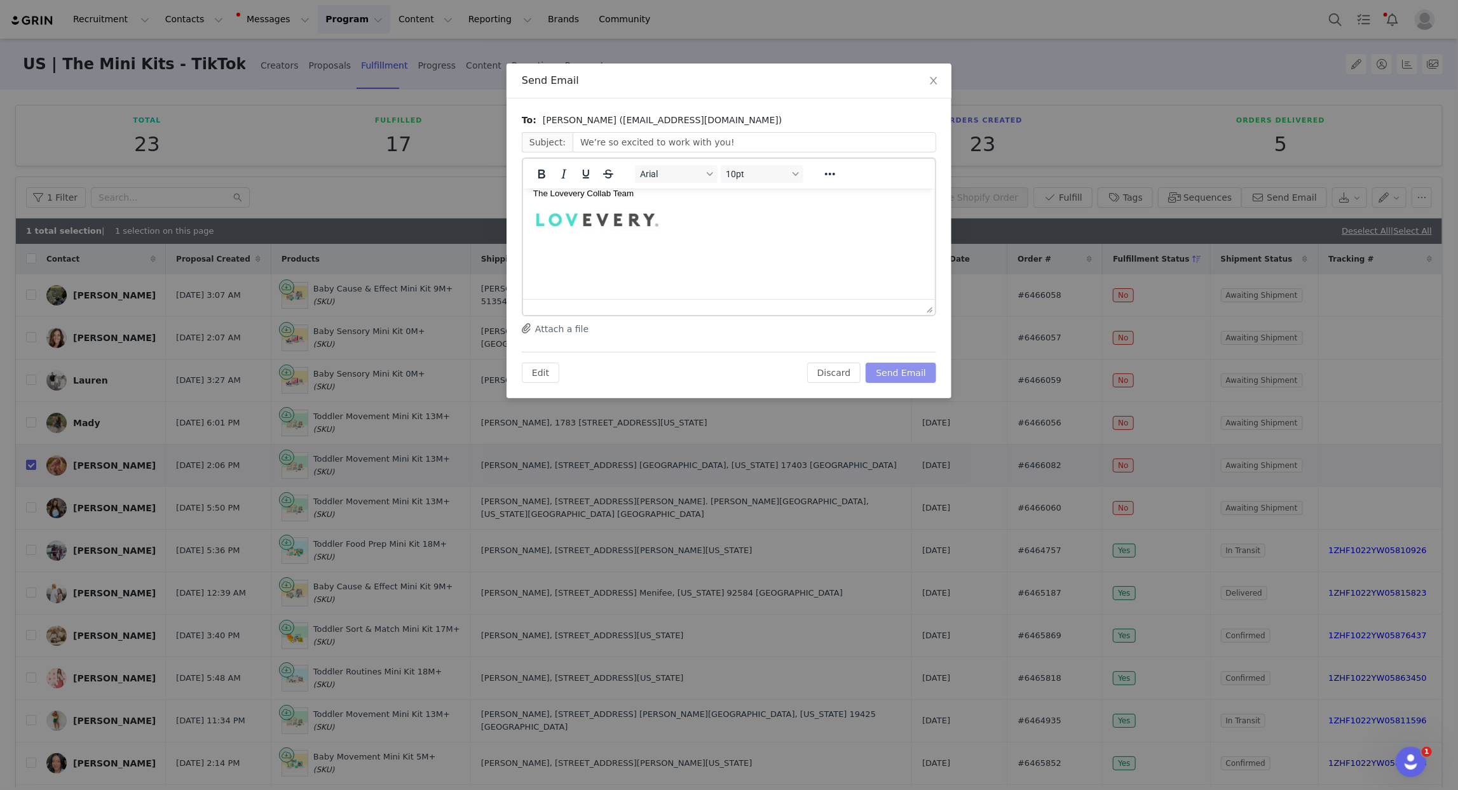
scroll to position [491, 0]
click at [912, 372] on button "Send Email" at bounding box center [900, 373] width 71 height 20
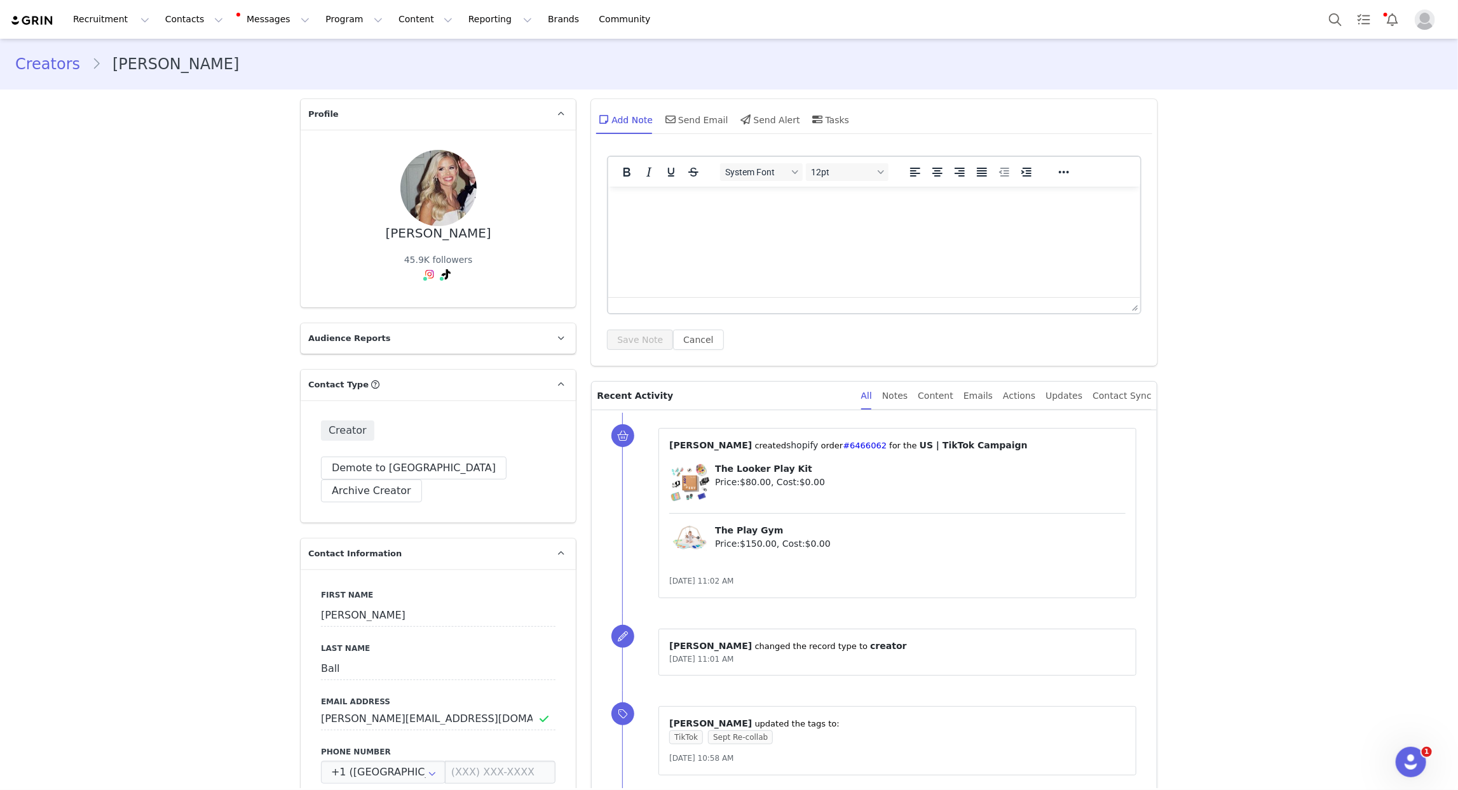
scroll to position [3091, 0]
